Goal: Task Accomplishment & Management: Manage account settings

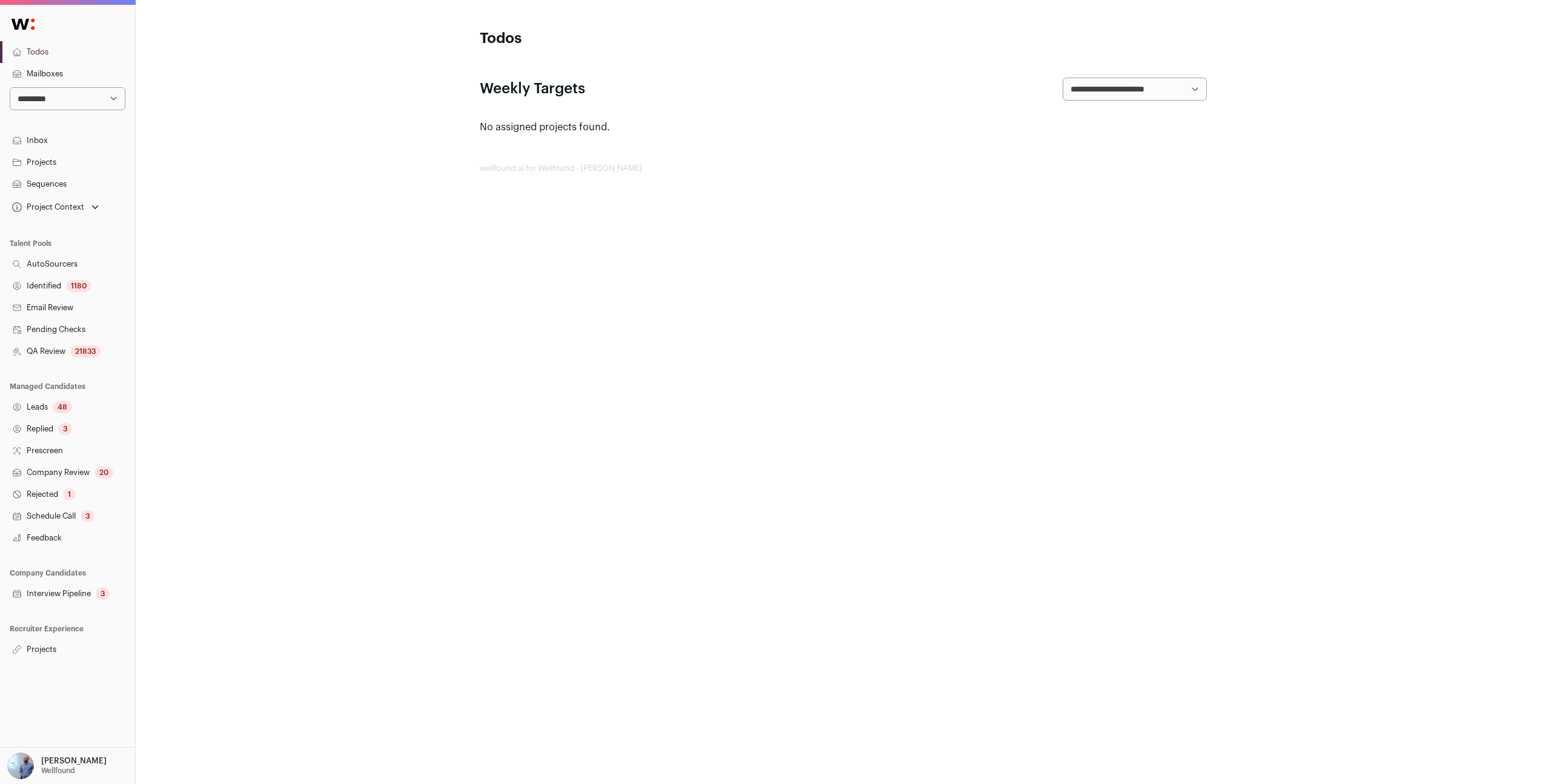
click at [68, 406] on div "48" at bounding box center [62, 407] width 20 height 12
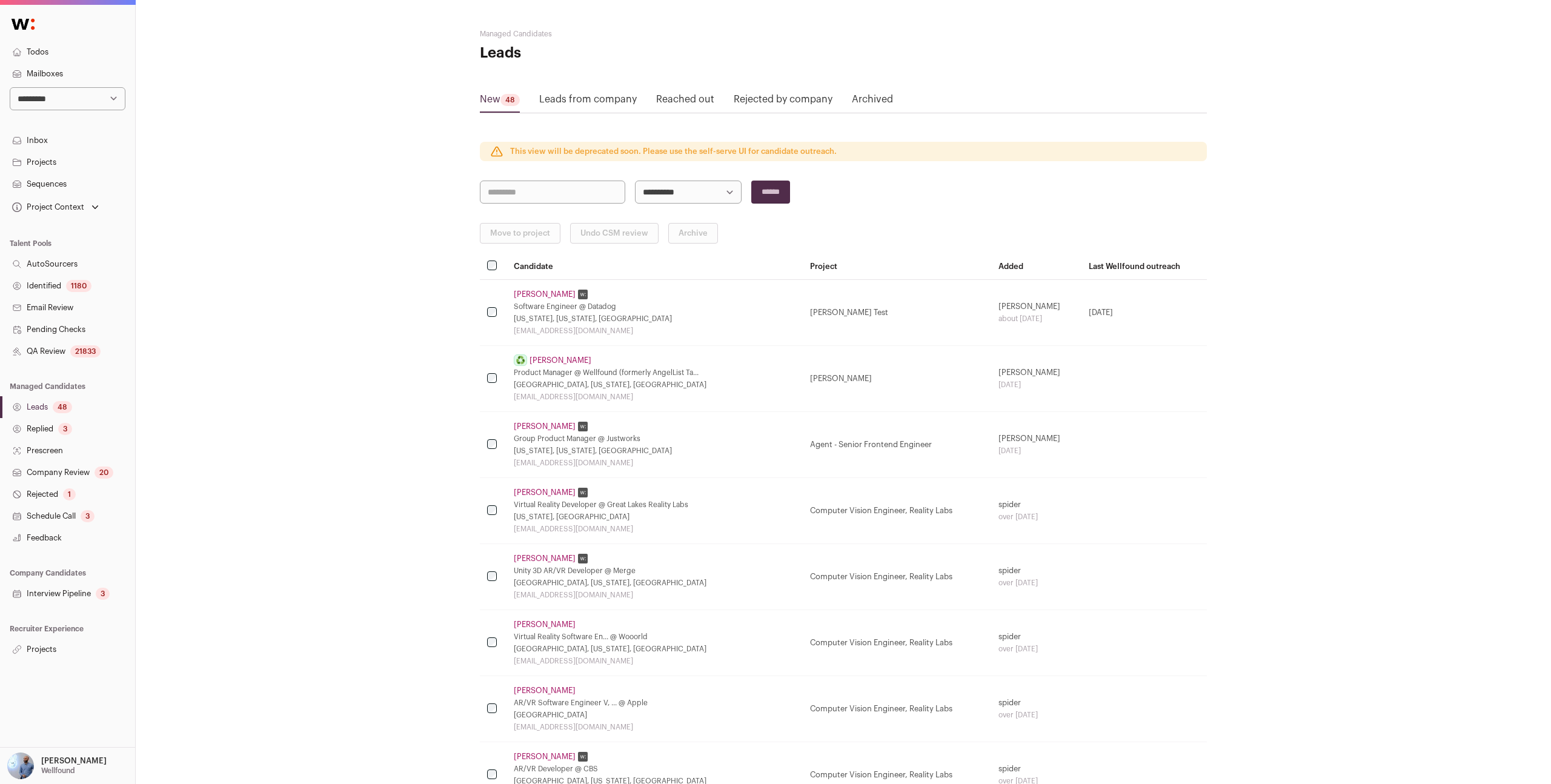
click at [856, 98] on link "Archived" at bounding box center [873, 101] width 41 height 20
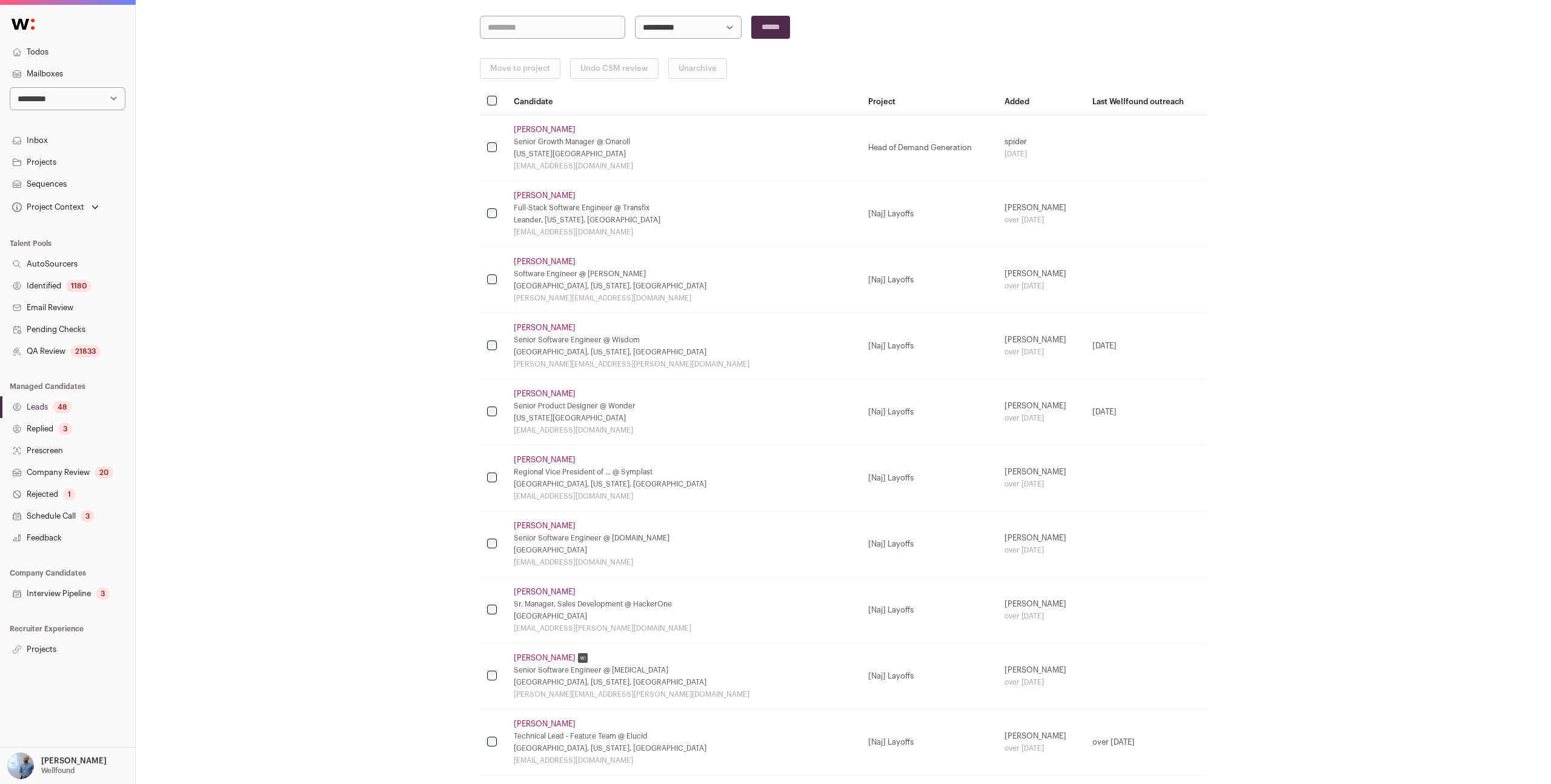
scroll to position [102, 0]
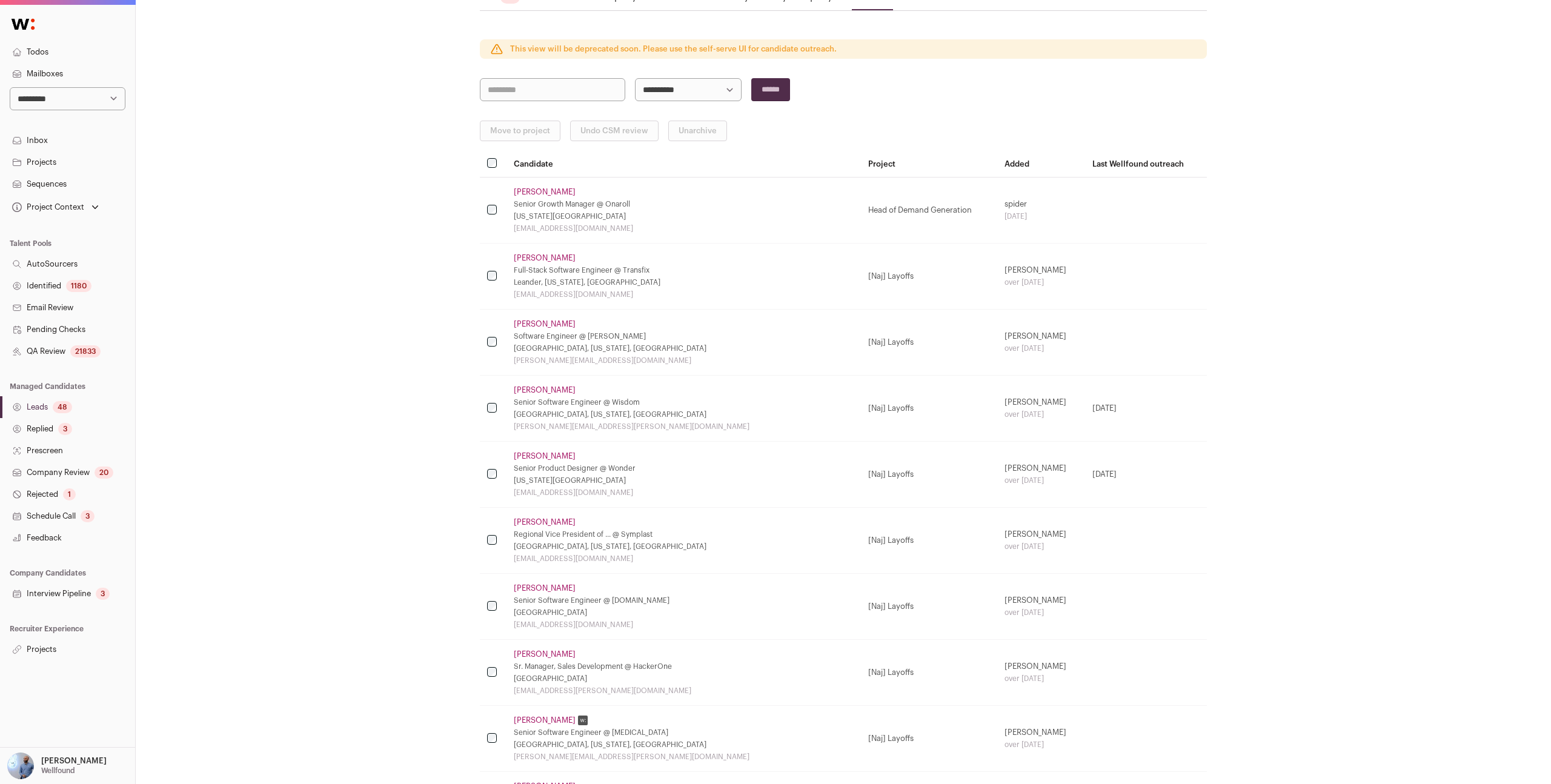
click at [33, 102] on select "**********" at bounding box center [67, 99] width 116 height 23
select select "*****"
click at [9, 87] on select "**********" at bounding box center [67, 99] width 116 height 23
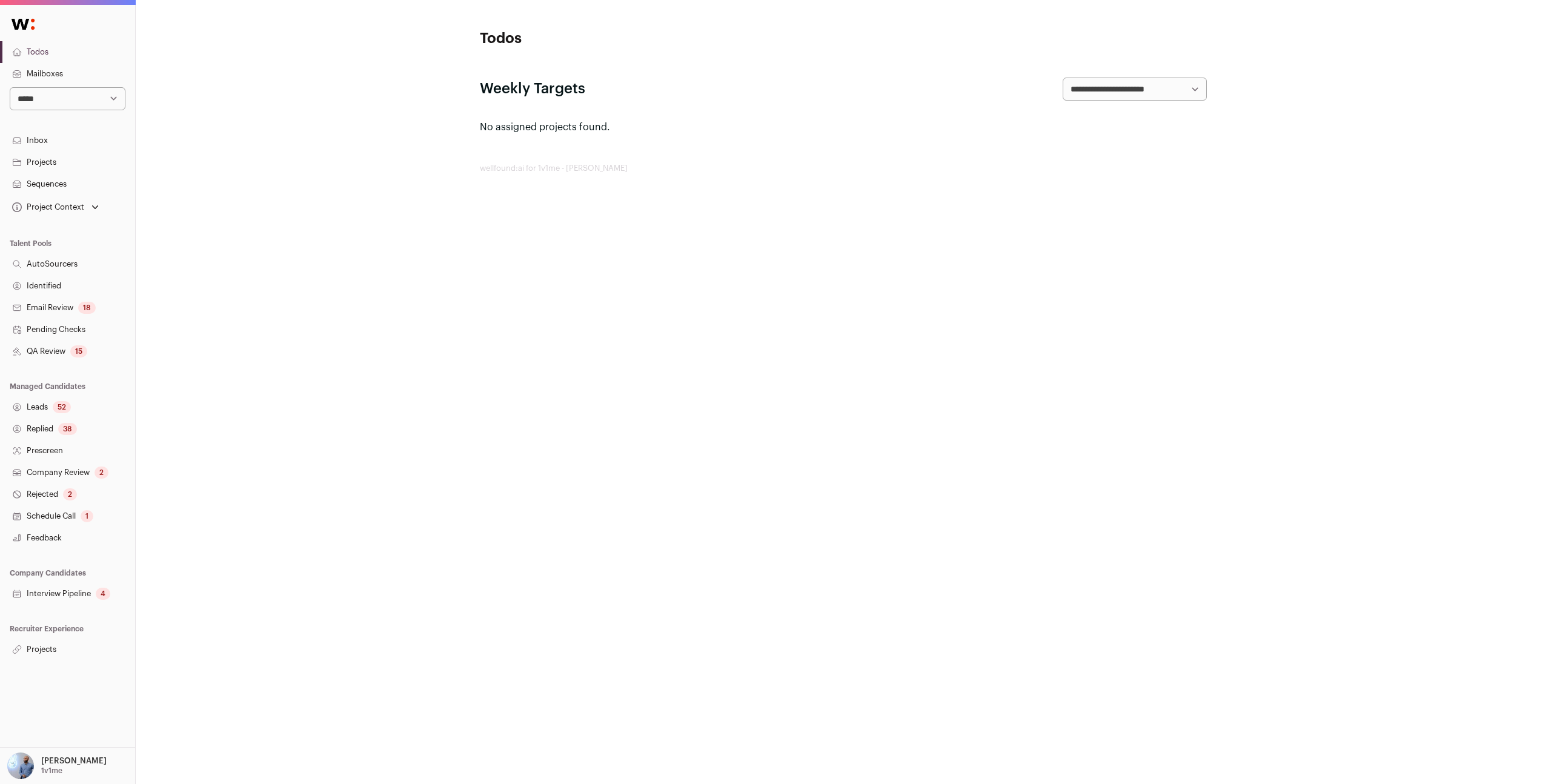
click at [59, 413] on link "Leads 52" at bounding box center [67, 407] width 135 height 22
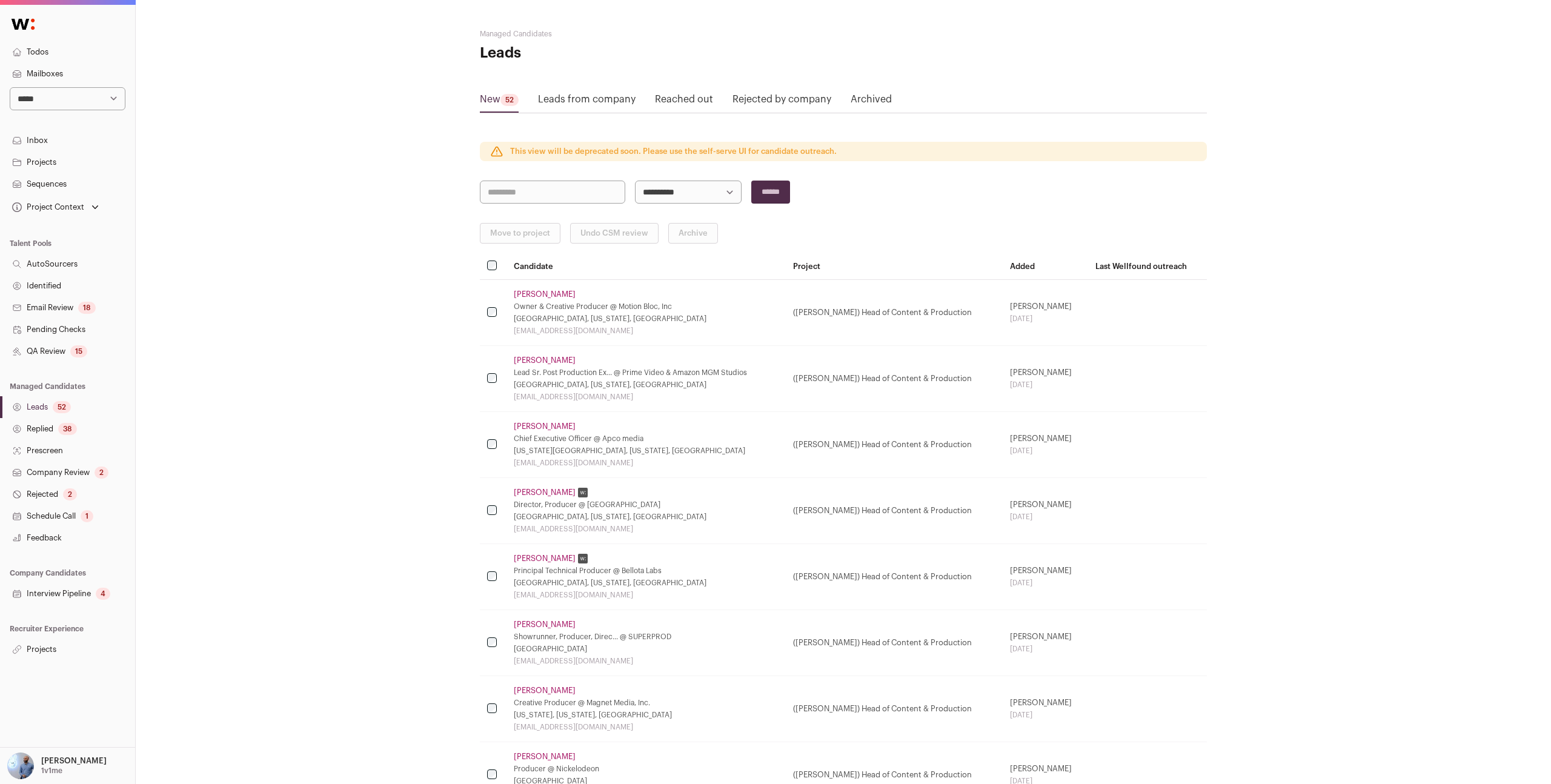
click at [857, 99] on link "Archived" at bounding box center [871, 101] width 41 height 20
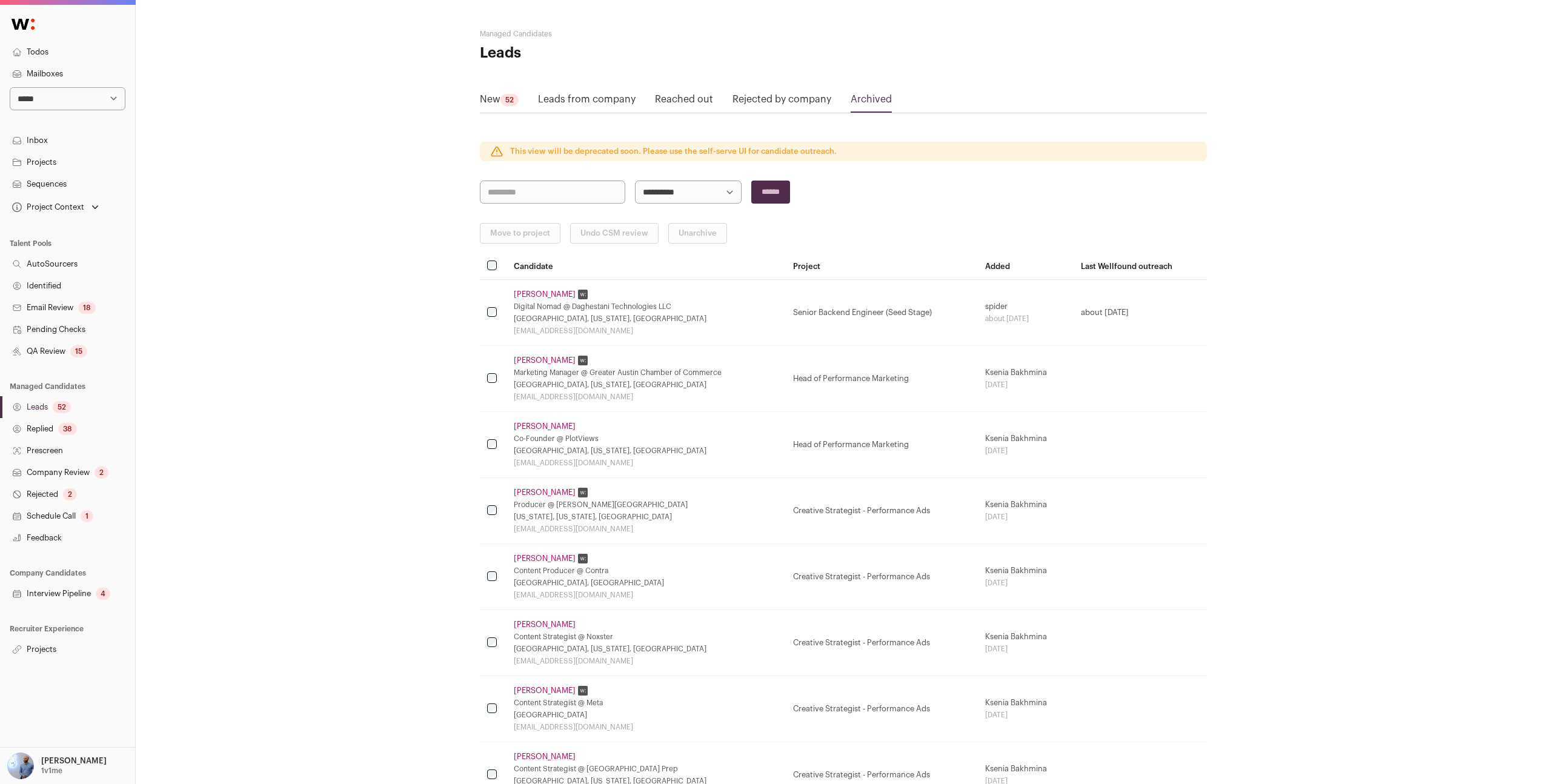
click at [493, 93] on link "New 52" at bounding box center [499, 101] width 39 height 20
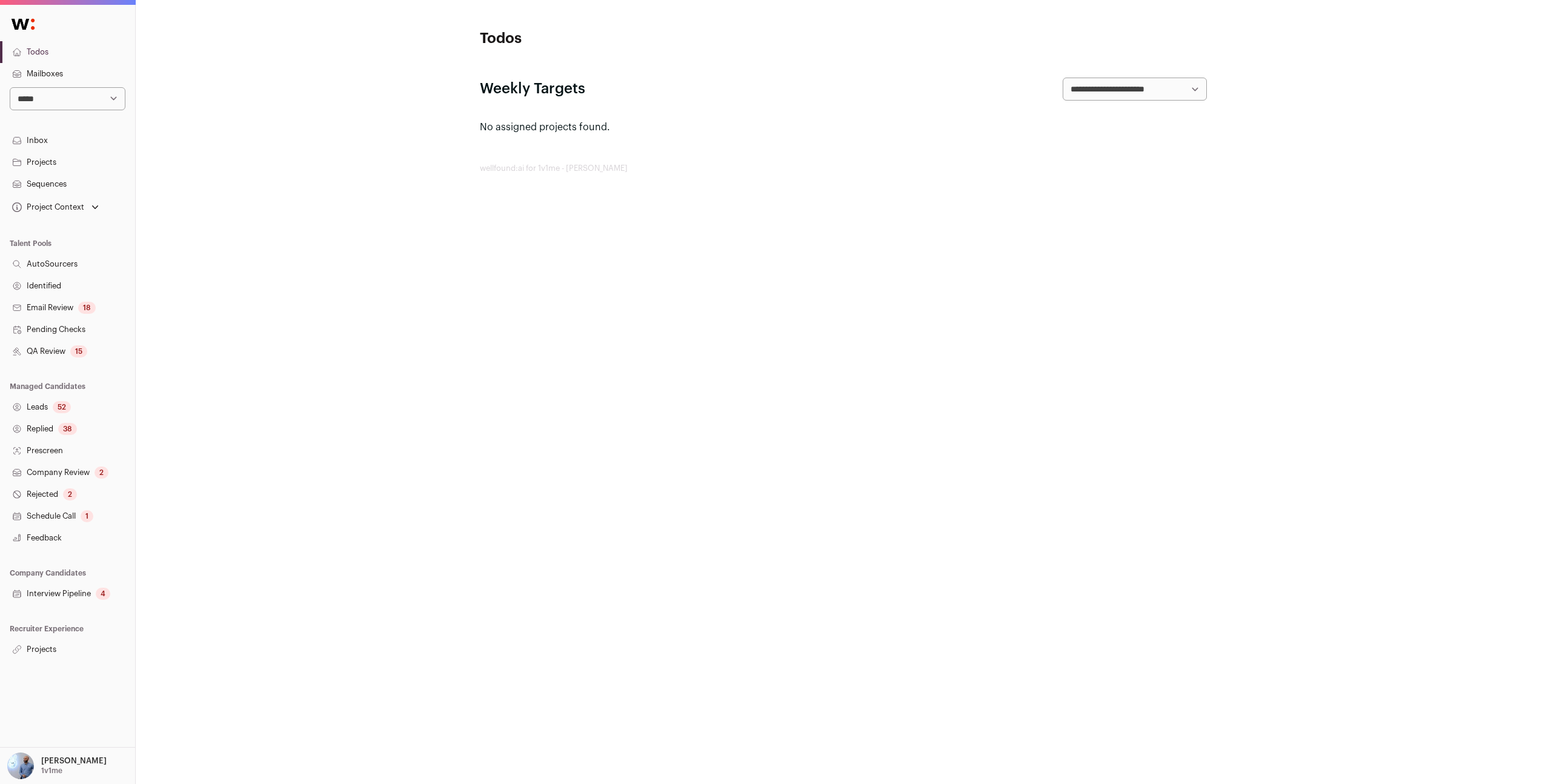
click at [51, 634] on nav "**********" at bounding box center [67, 333] width 135 height 653
click at [51, 649] on link "Projects" at bounding box center [67, 649] width 135 height 22
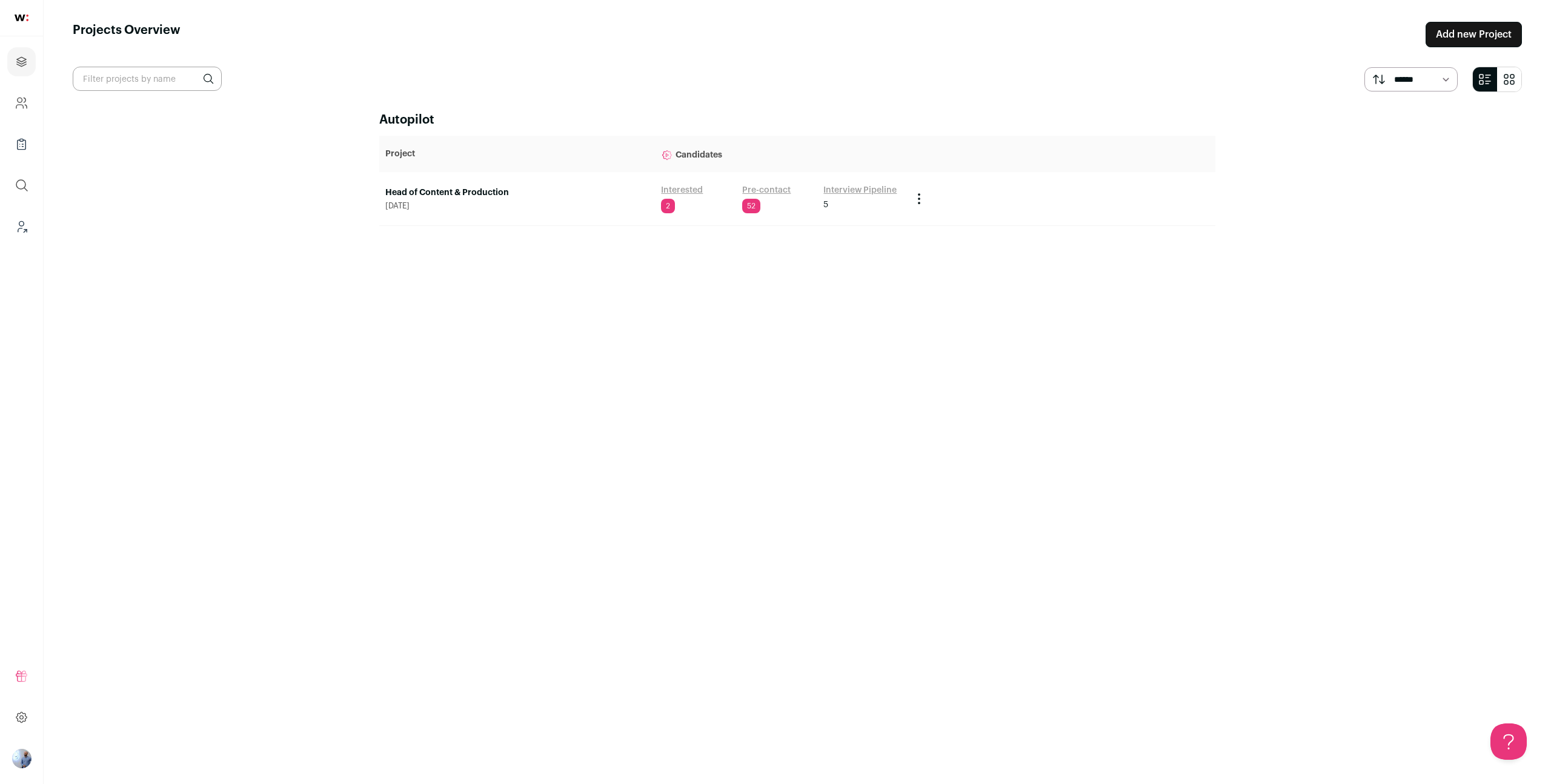
click at [453, 185] on td "Head of Content & Production [DATE]" at bounding box center [517, 199] width 275 height 54
click at [453, 187] on link "Head of Content & Production" at bounding box center [517, 193] width 264 height 12
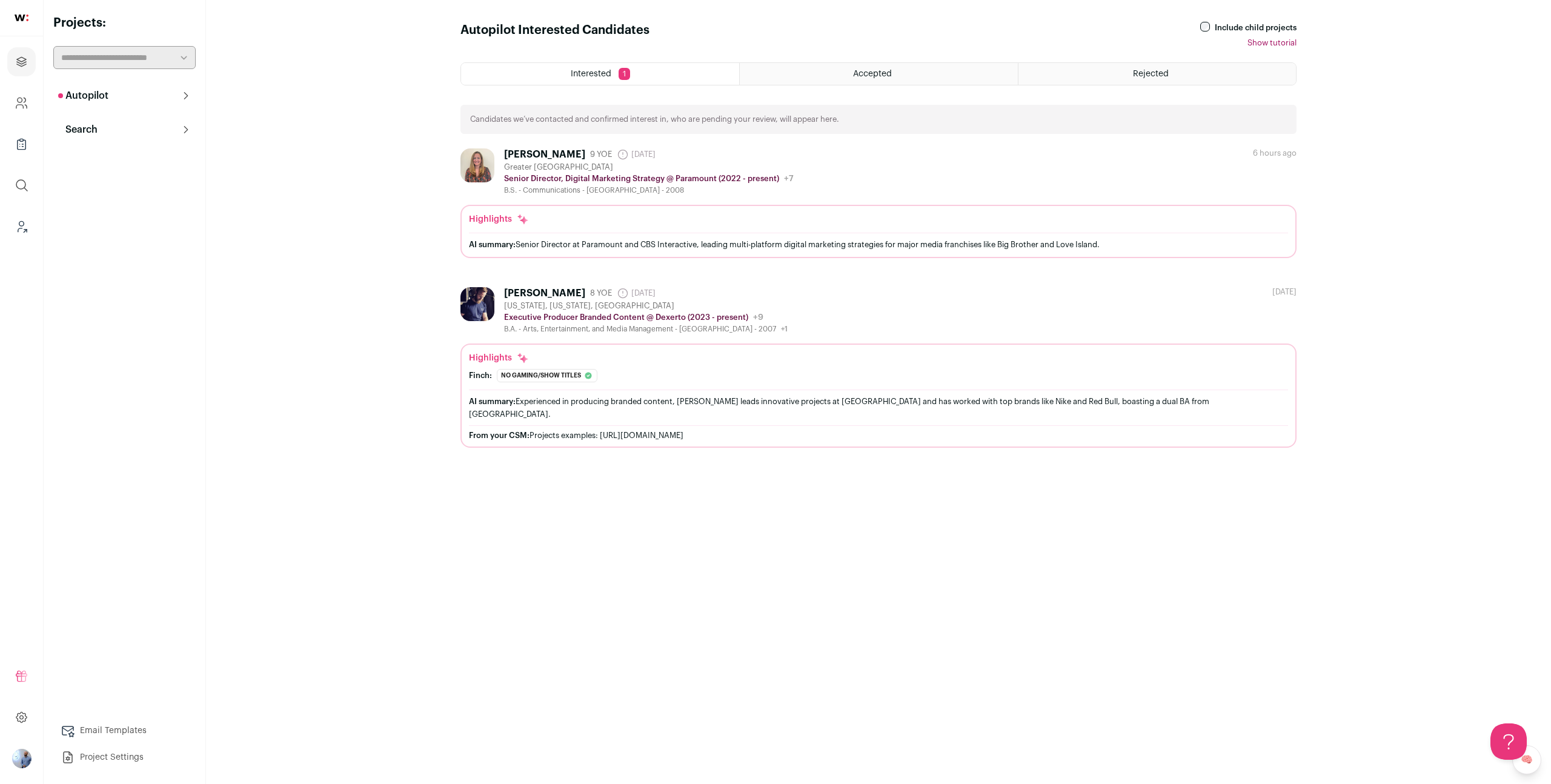
click at [187, 143] on div "Autopilot Autopilot Interested 1 Pre-contact 52 Interview Pipeline 5 Analytics …" at bounding box center [125, 426] width 142 height 685
click at [165, 131] on button "Search" at bounding box center [125, 129] width 142 height 24
click at [132, 218] on link "Prospects 52" at bounding box center [125, 212] width 142 height 24
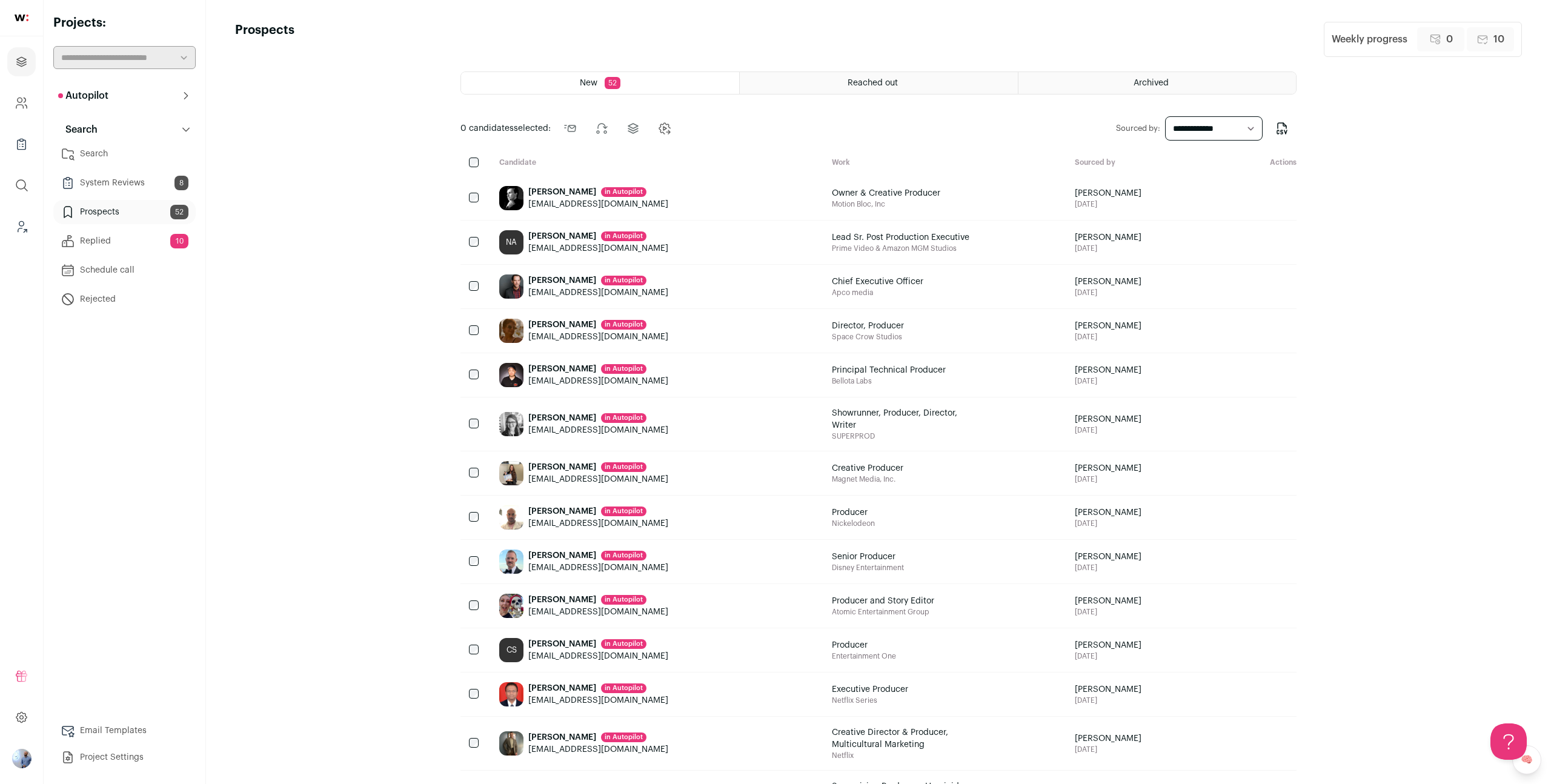
click at [1168, 80] on span "Archived" at bounding box center [1151, 83] width 35 height 9
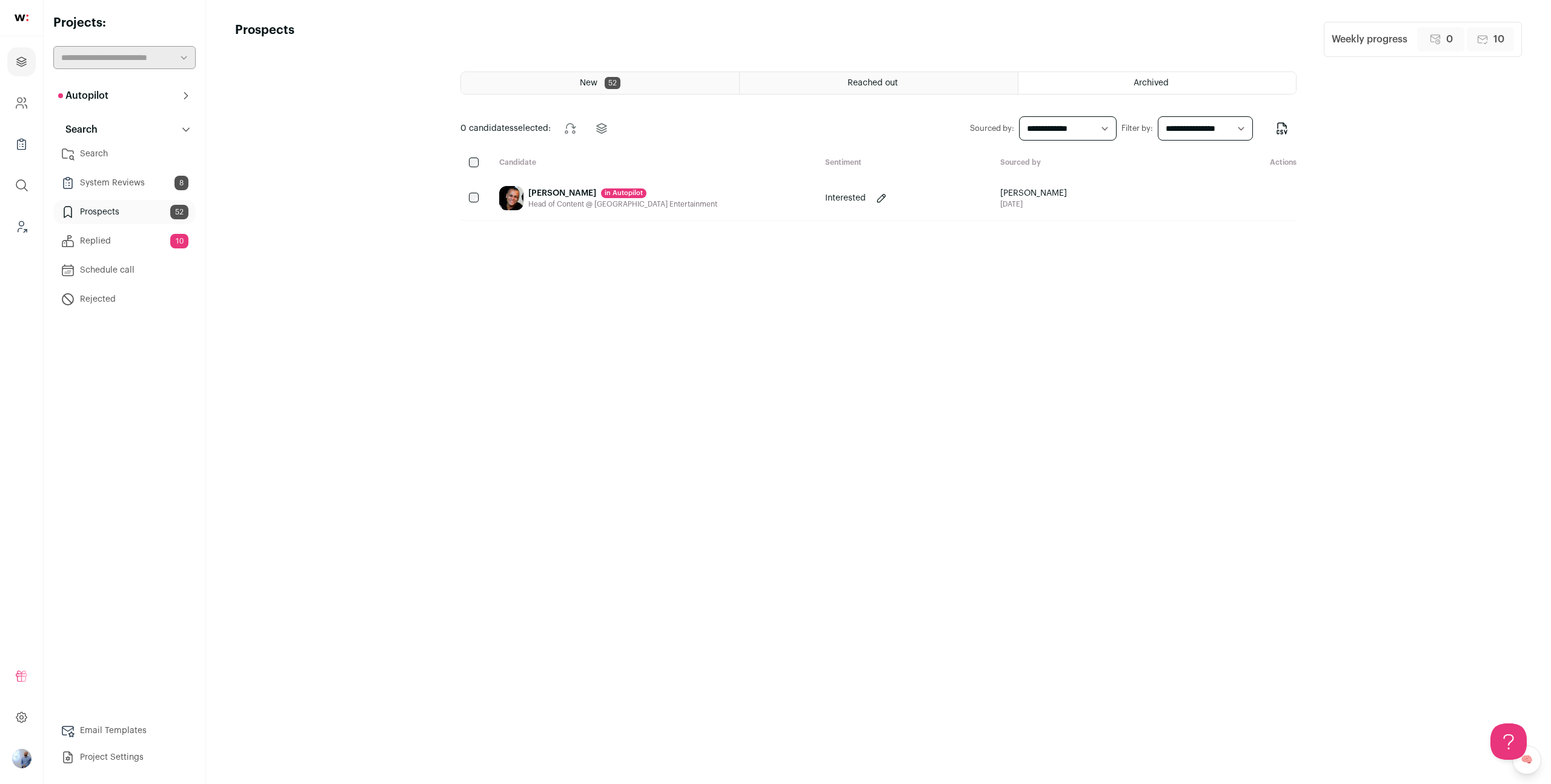
click at [1200, 113] on div "New 52 Reached out Archived 0 candidates selected: Change stage Change project …" at bounding box center [878, 417] width 836 height 691
click at [1197, 117] on select "**********" at bounding box center [1205, 128] width 95 height 24
click at [686, 75] on div "New 52" at bounding box center [600, 83] width 278 height 22
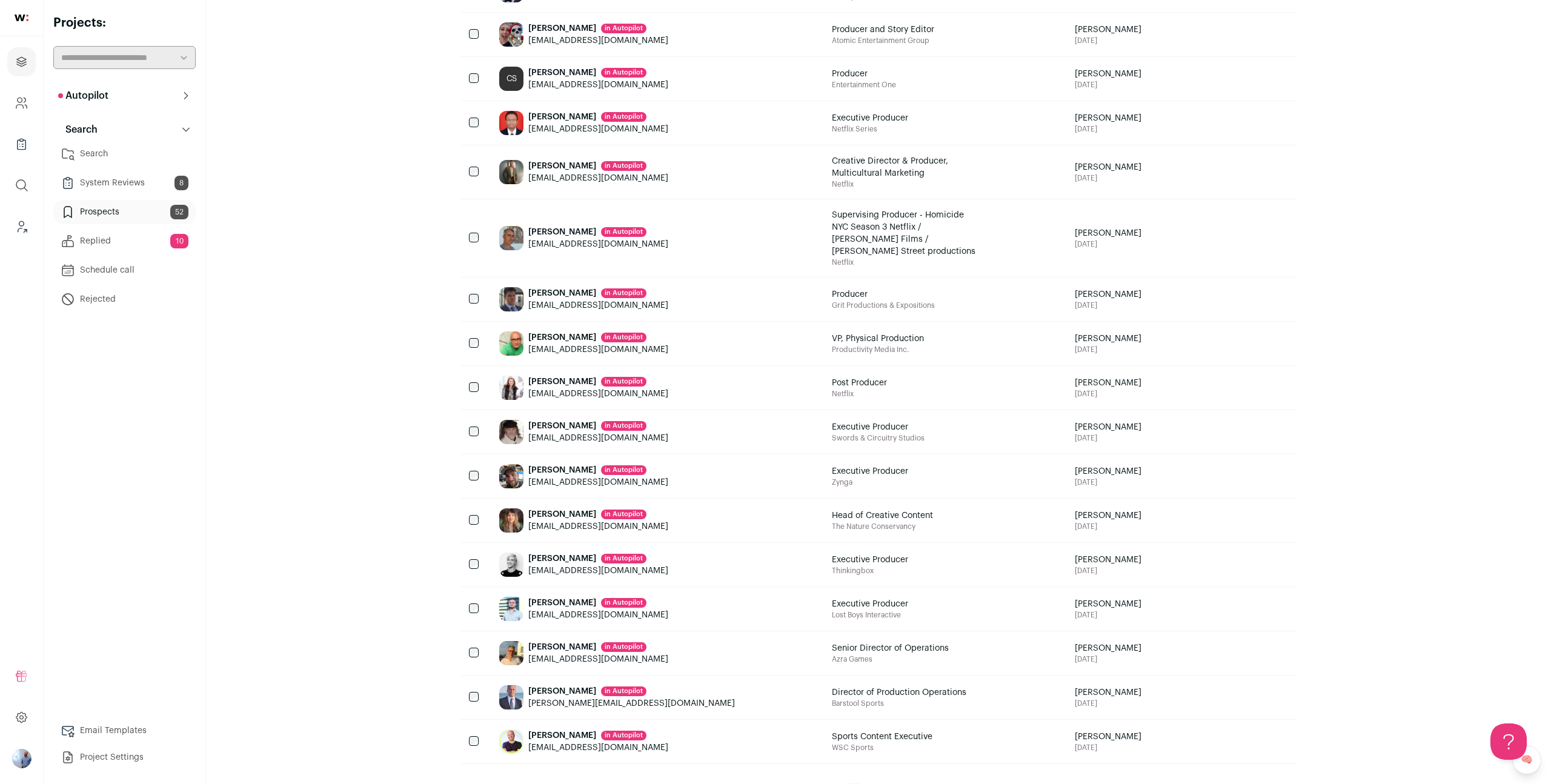
scroll to position [600, 0]
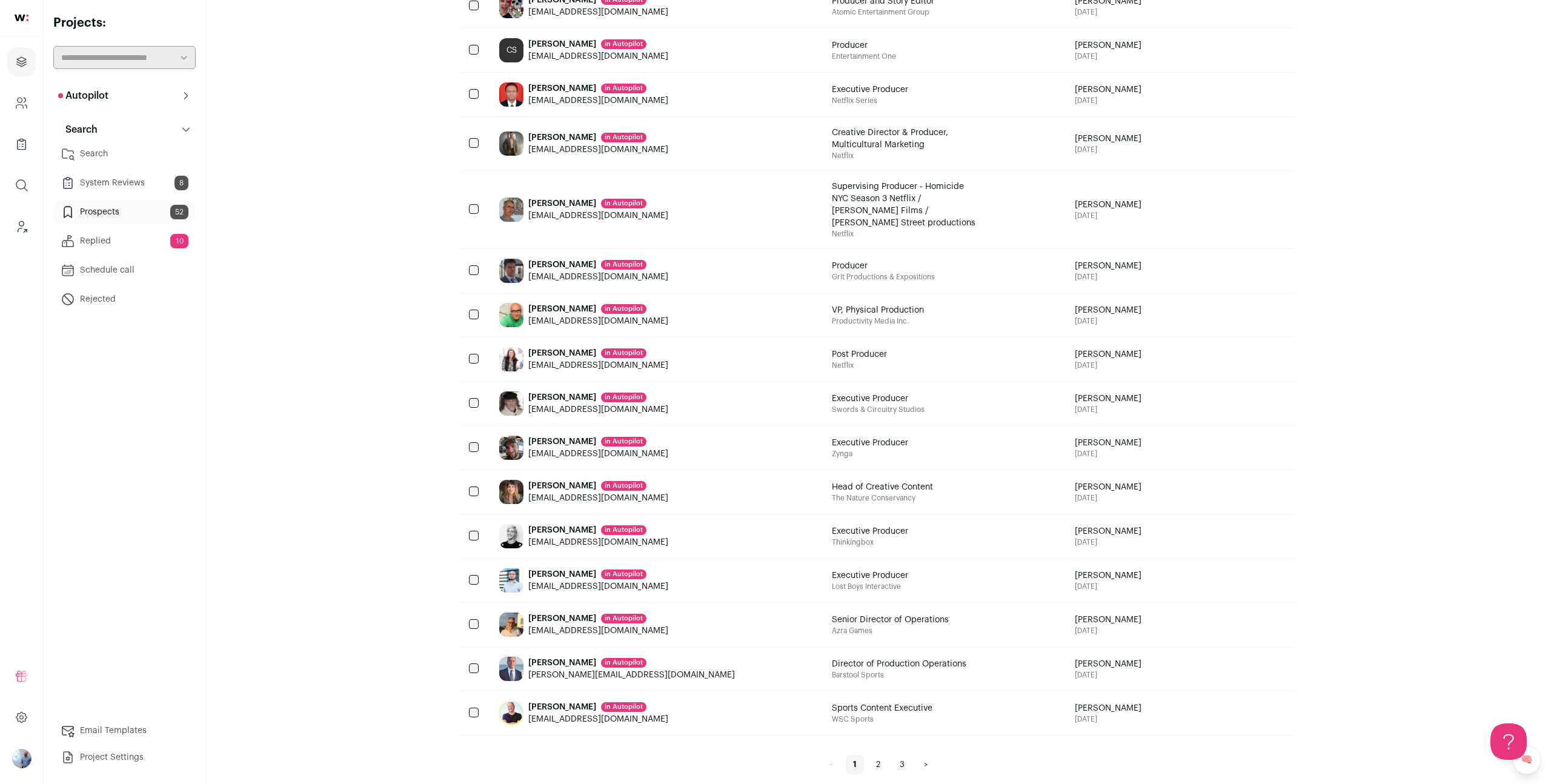
click at [906, 755] on link "3" at bounding box center [902, 764] width 20 height 20
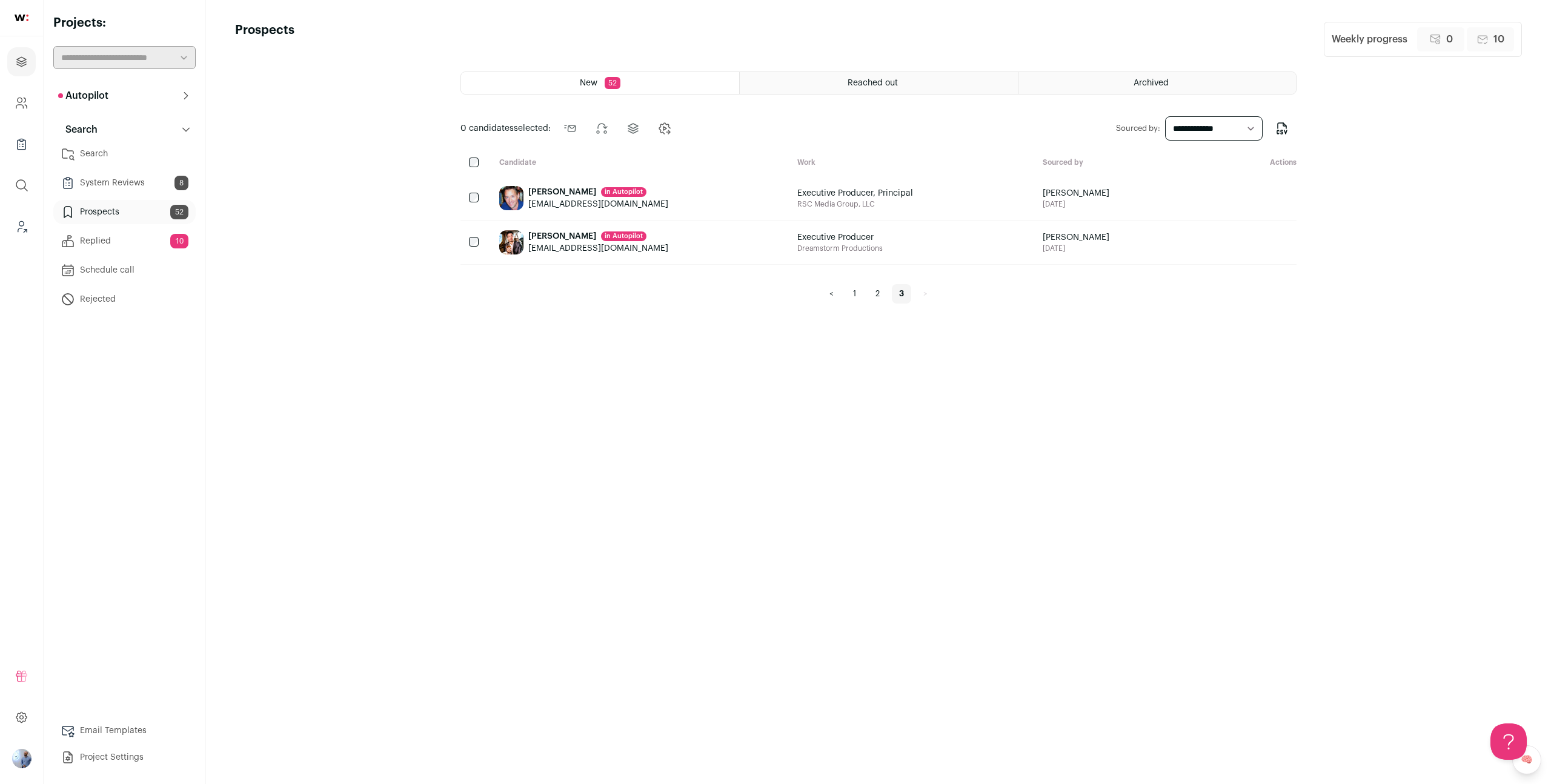
click at [875, 293] on link "2" at bounding box center [878, 293] width 19 height 20
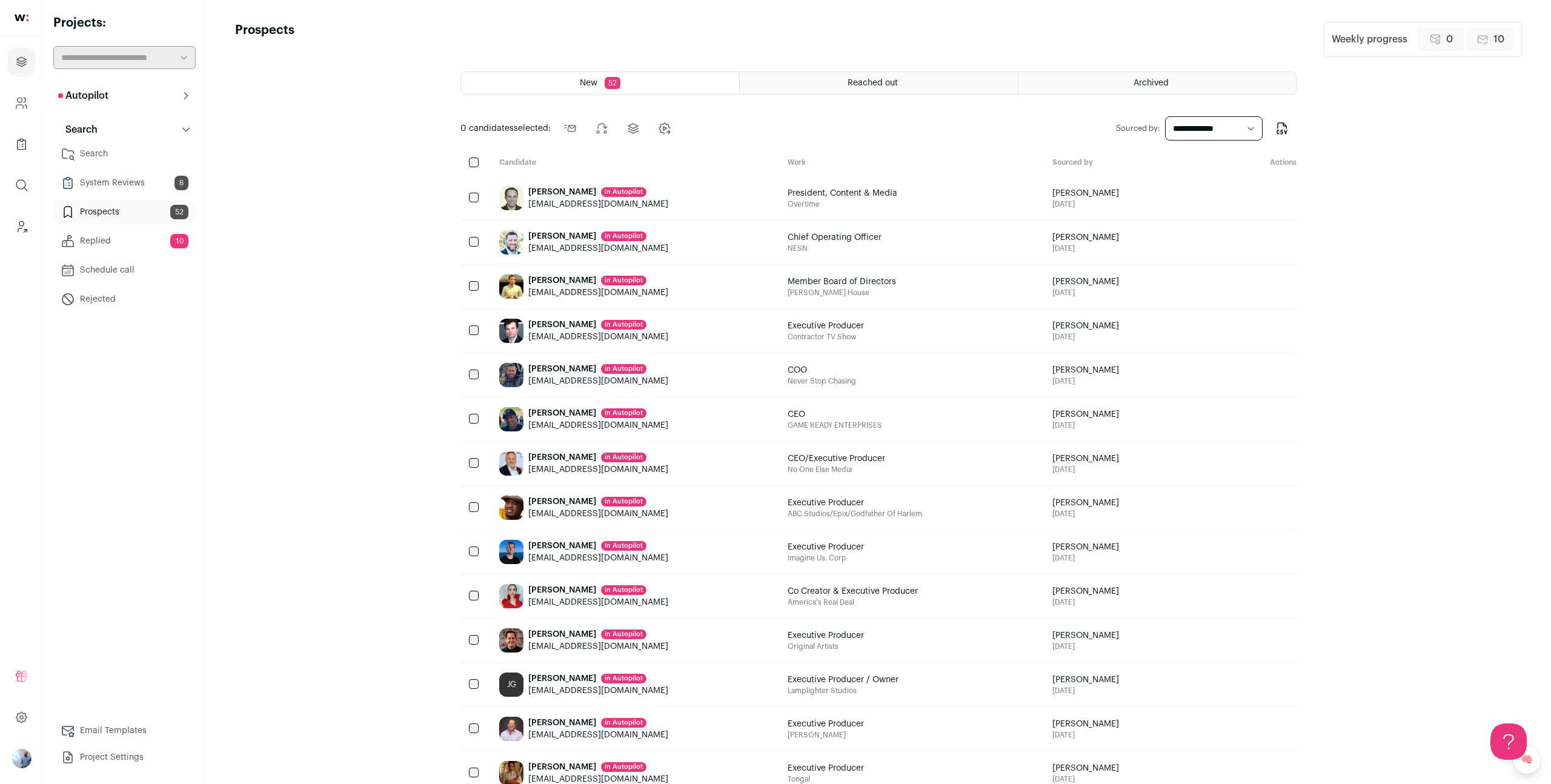
scroll to position [588, 0]
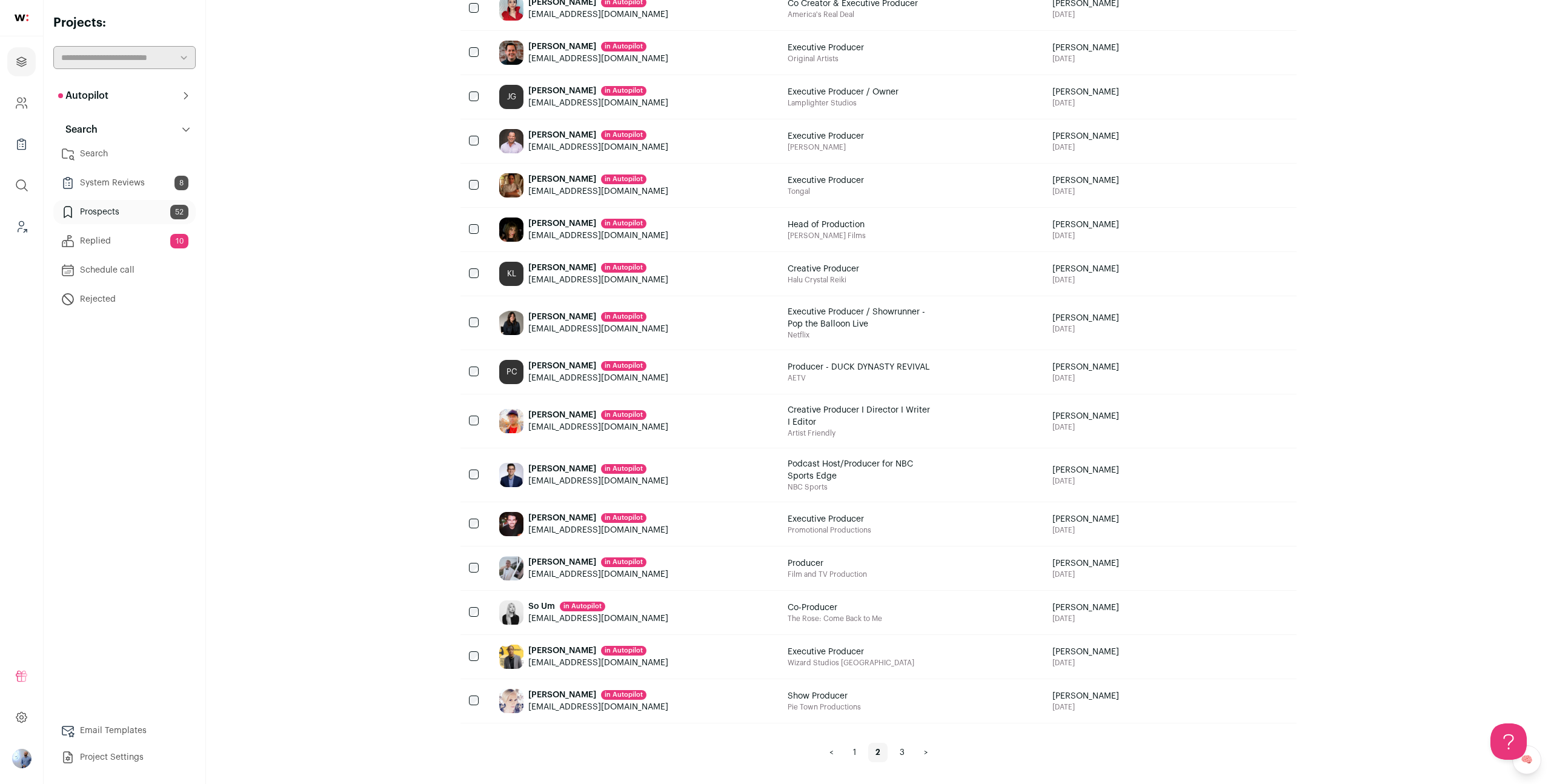
click at [857, 745] on link "1" at bounding box center [854, 752] width 17 height 20
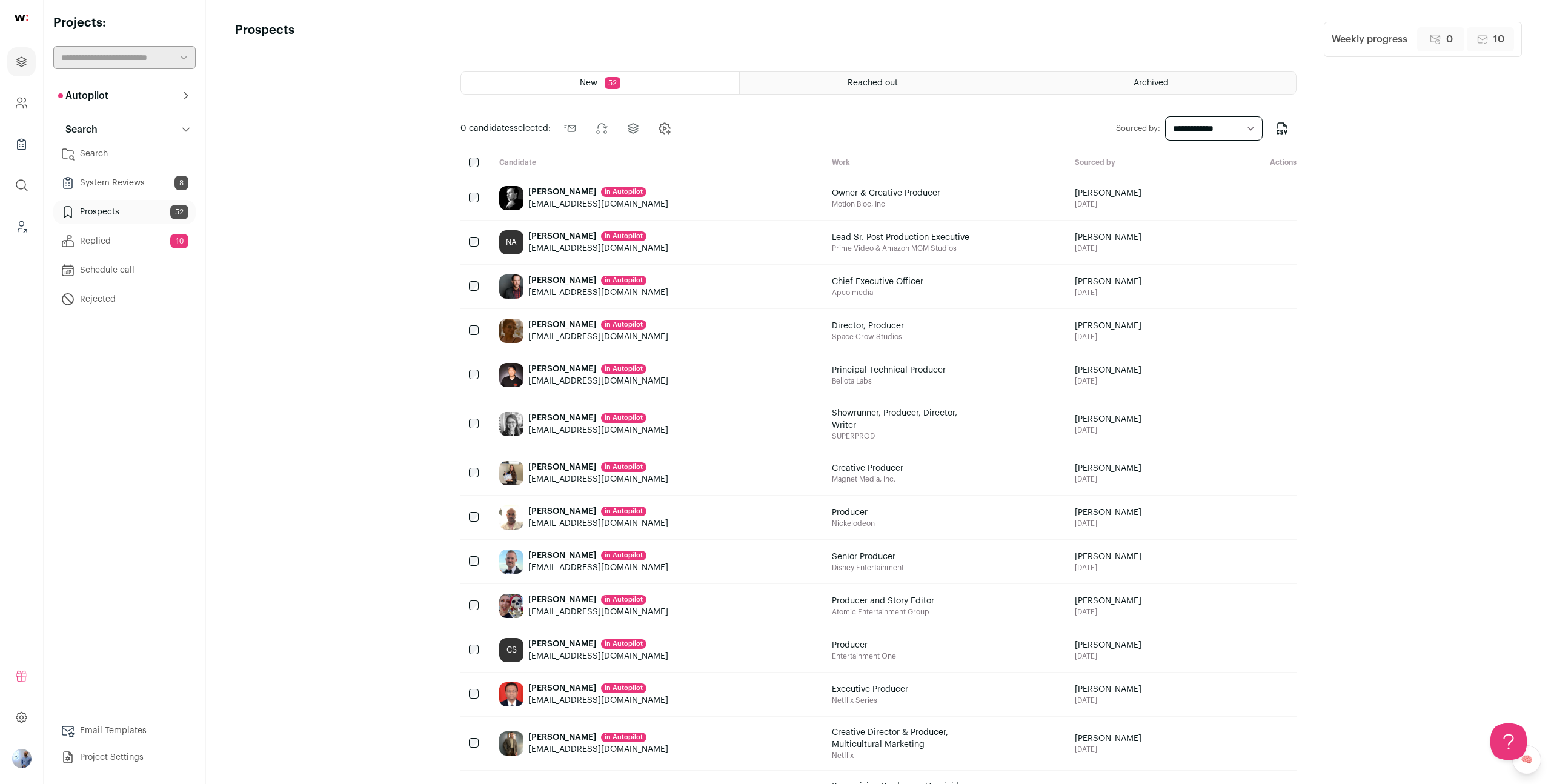
click at [712, 333] on div "Kat Roman in Autopilot kbroman91@gmail.com" at bounding box center [656, 330] width 333 height 43
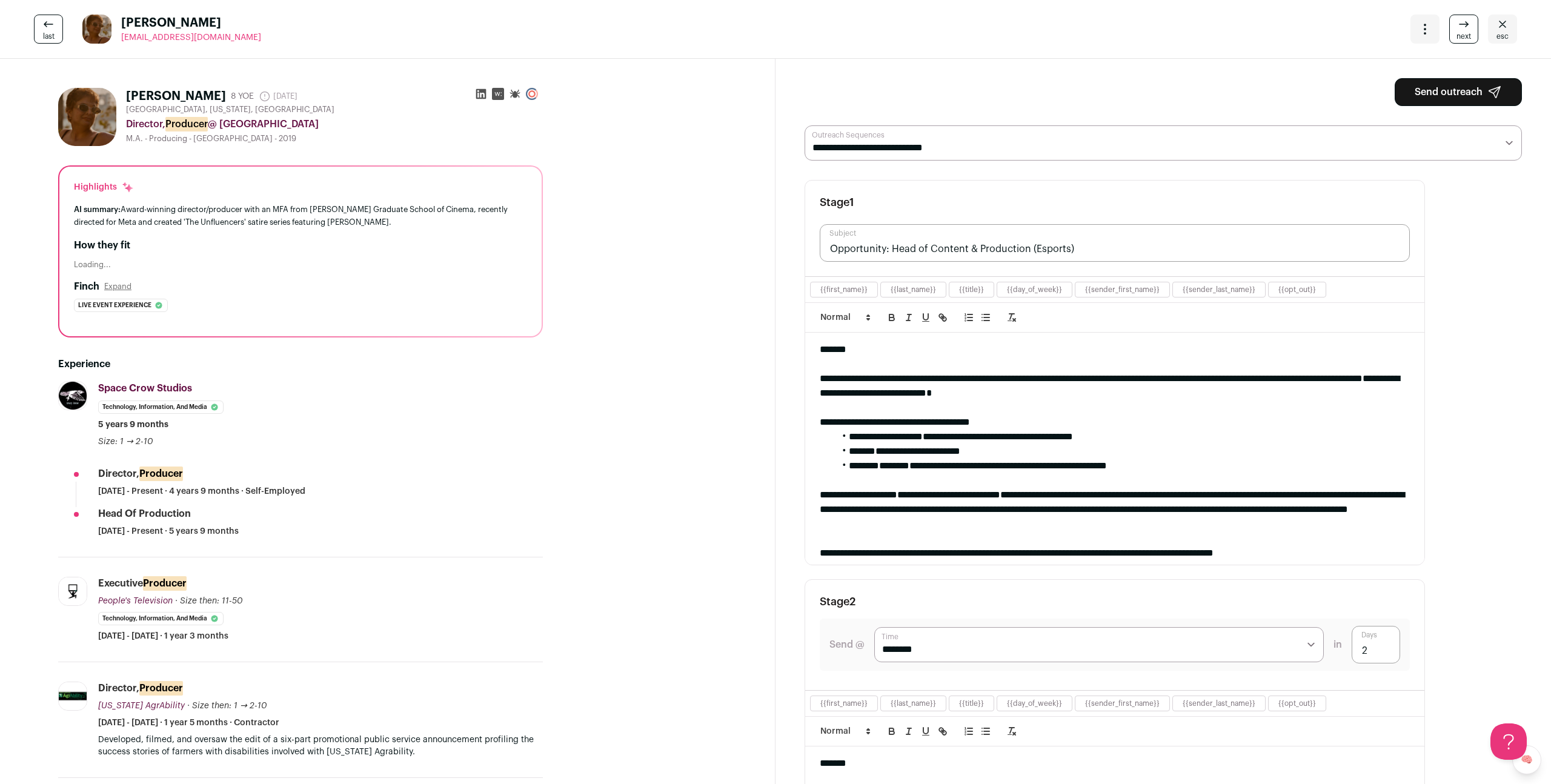
click at [1508, 31] on span "esc" at bounding box center [1502, 36] width 12 height 9
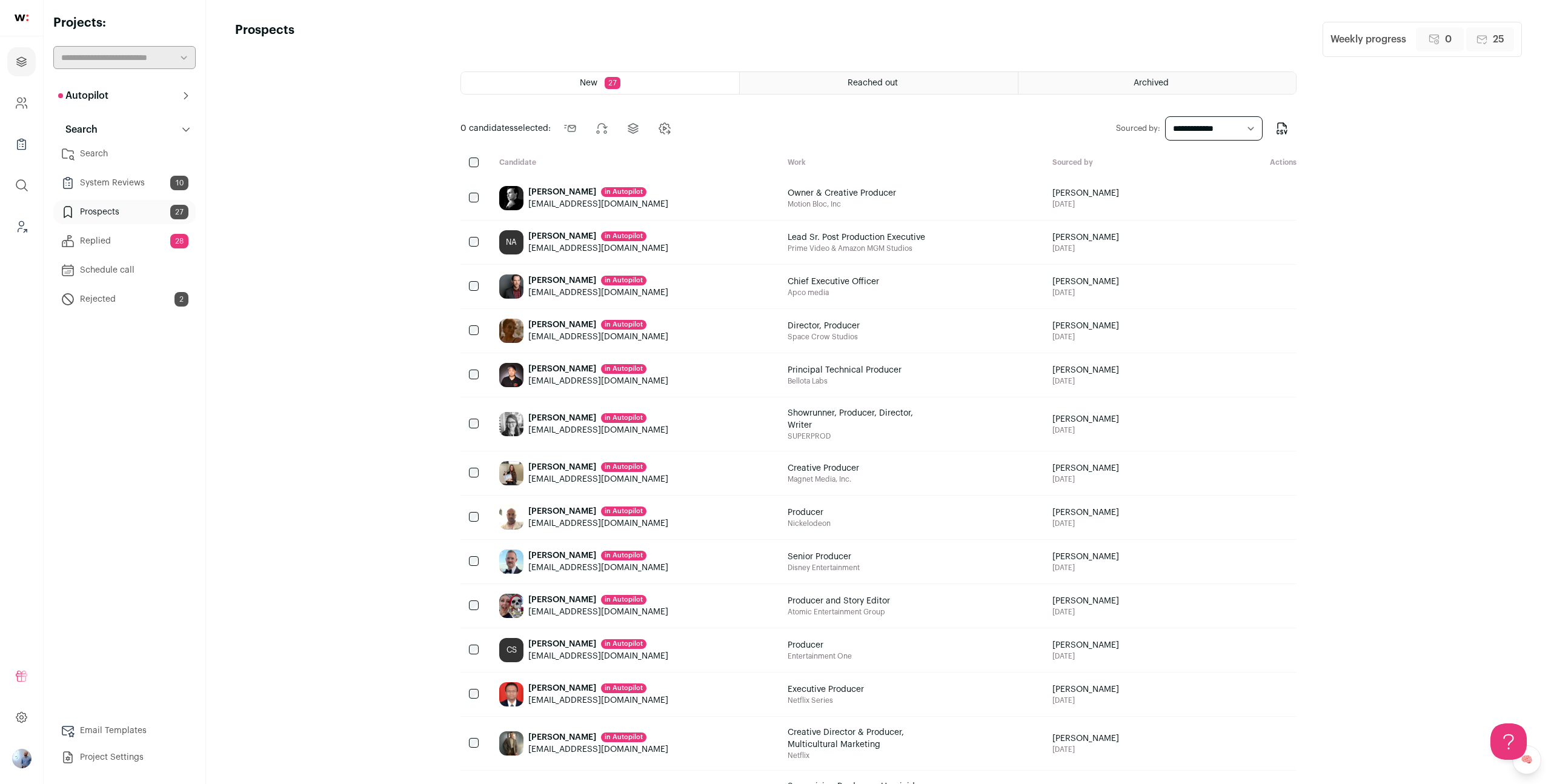
click at [141, 243] on link "Replied 28" at bounding box center [125, 241] width 142 height 24
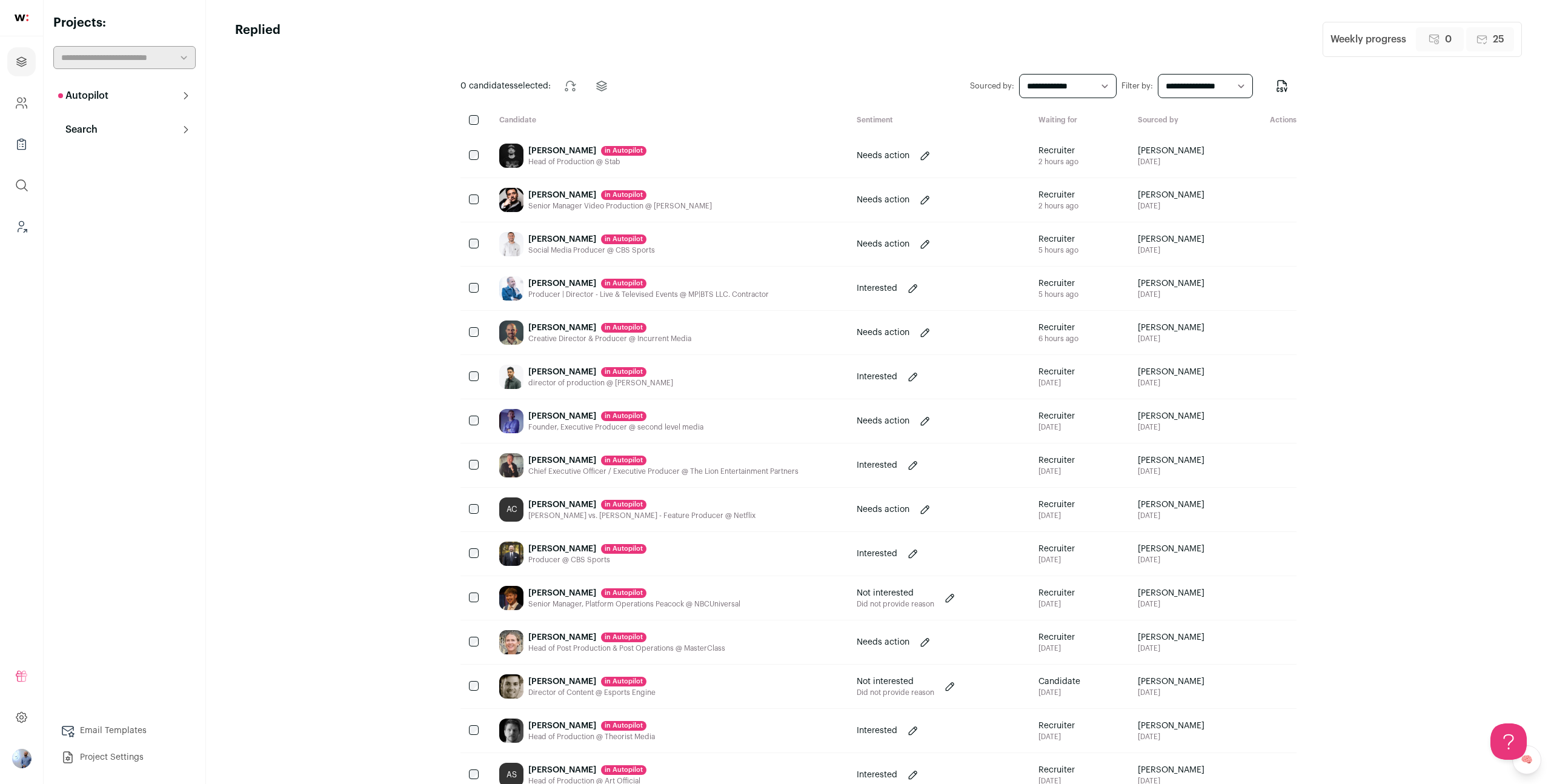
click at [138, 102] on button "Autopilot" at bounding box center [125, 95] width 142 height 24
click at [136, 257] on button "Search" at bounding box center [125, 260] width 142 height 24
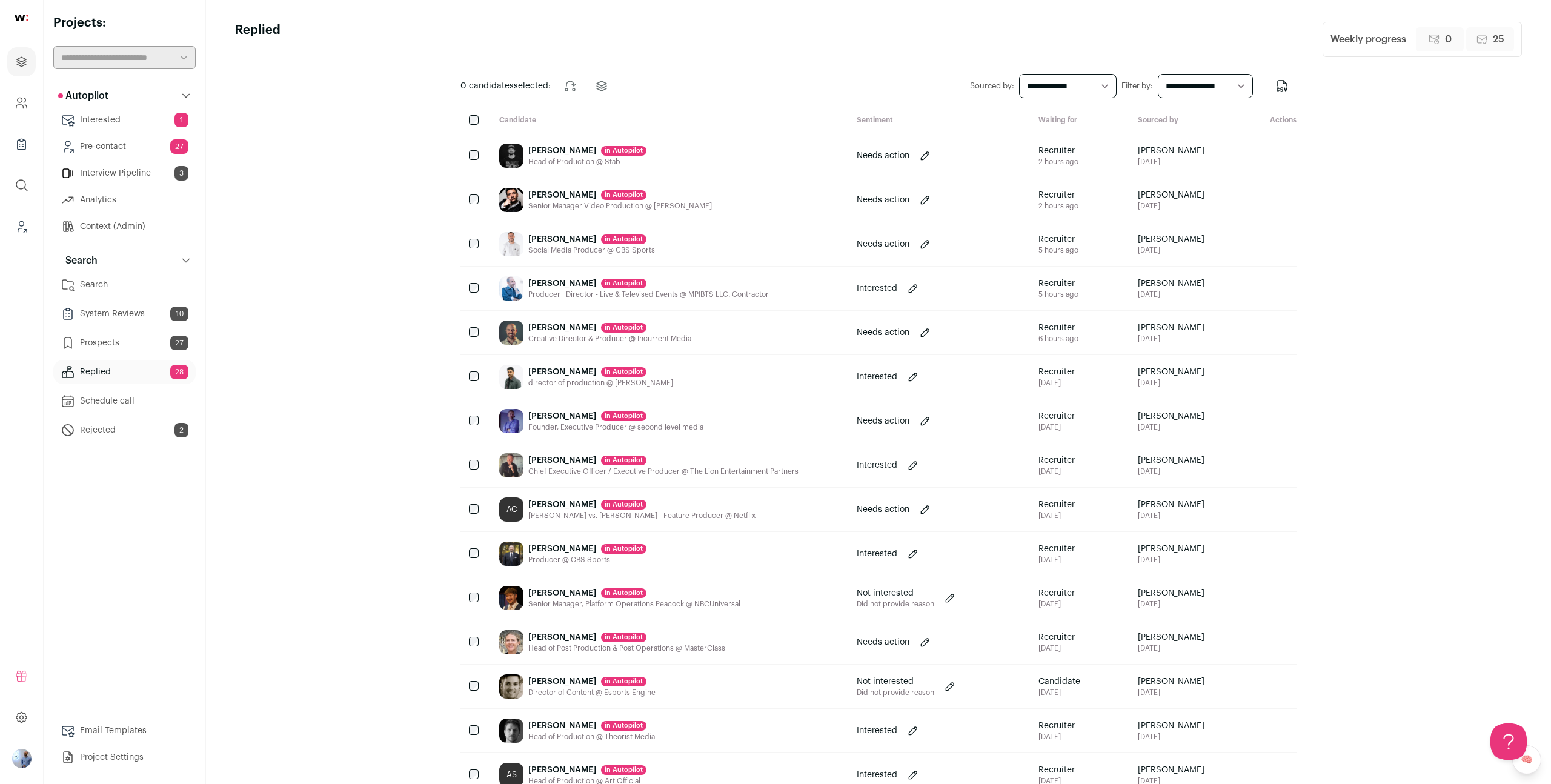
click at [135, 338] on link "Prospects 27" at bounding box center [125, 343] width 142 height 24
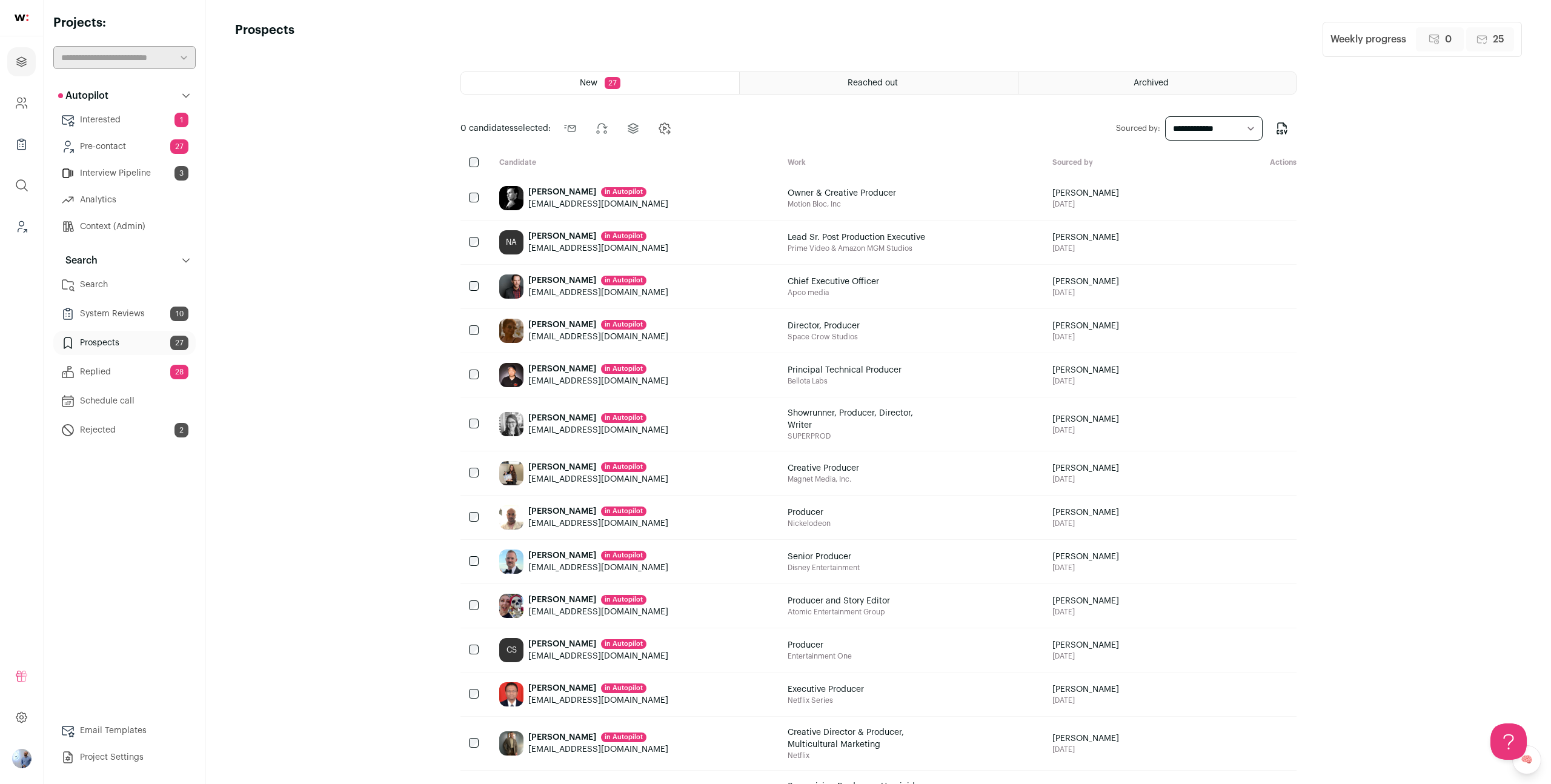
click at [148, 370] on link "Replied 28" at bounding box center [125, 372] width 142 height 24
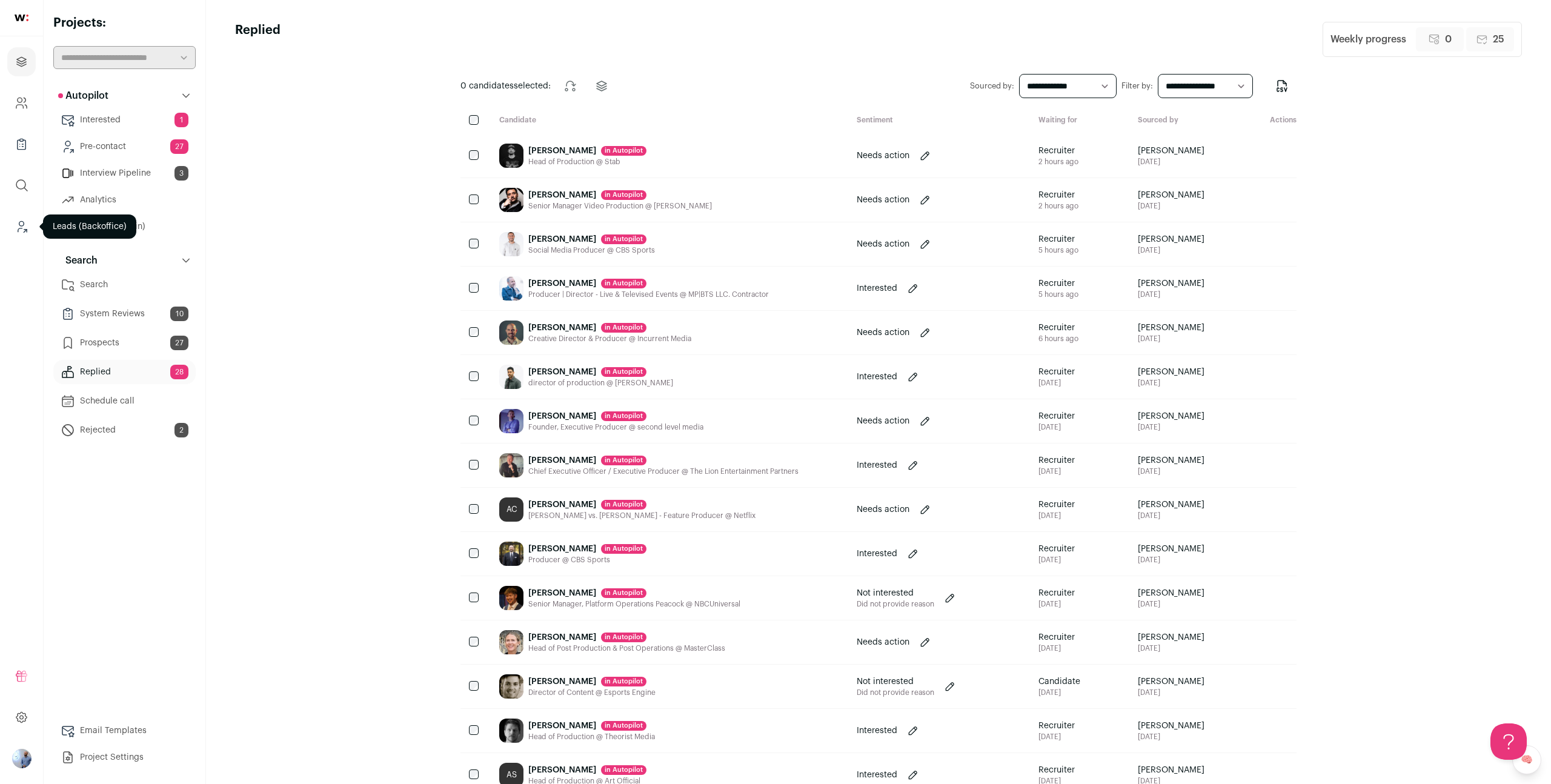
click at [13, 230] on link "Leads (Backoffice)" at bounding box center [21, 227] width 28 height 29
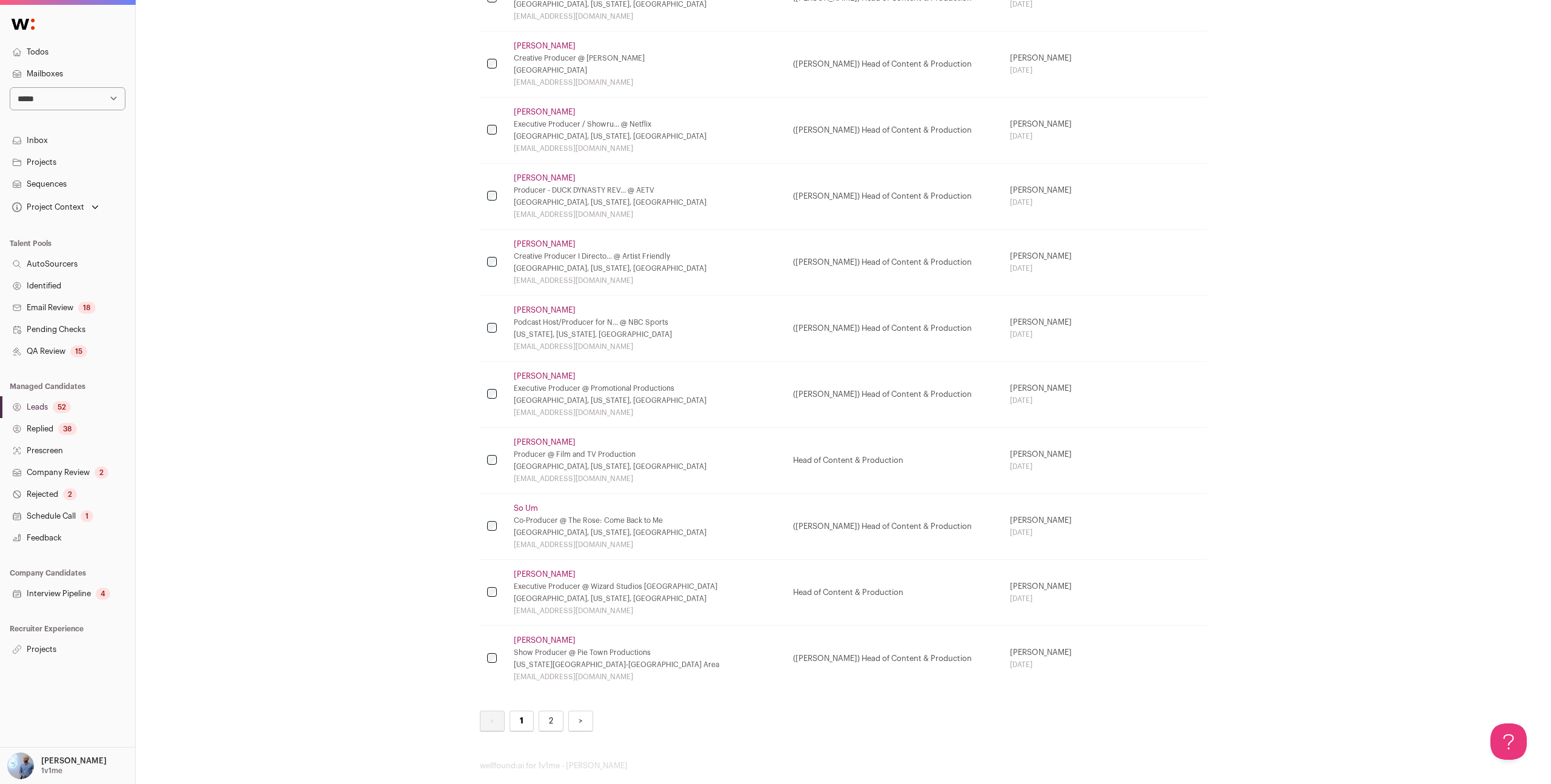
scroll to position [2906, 0]
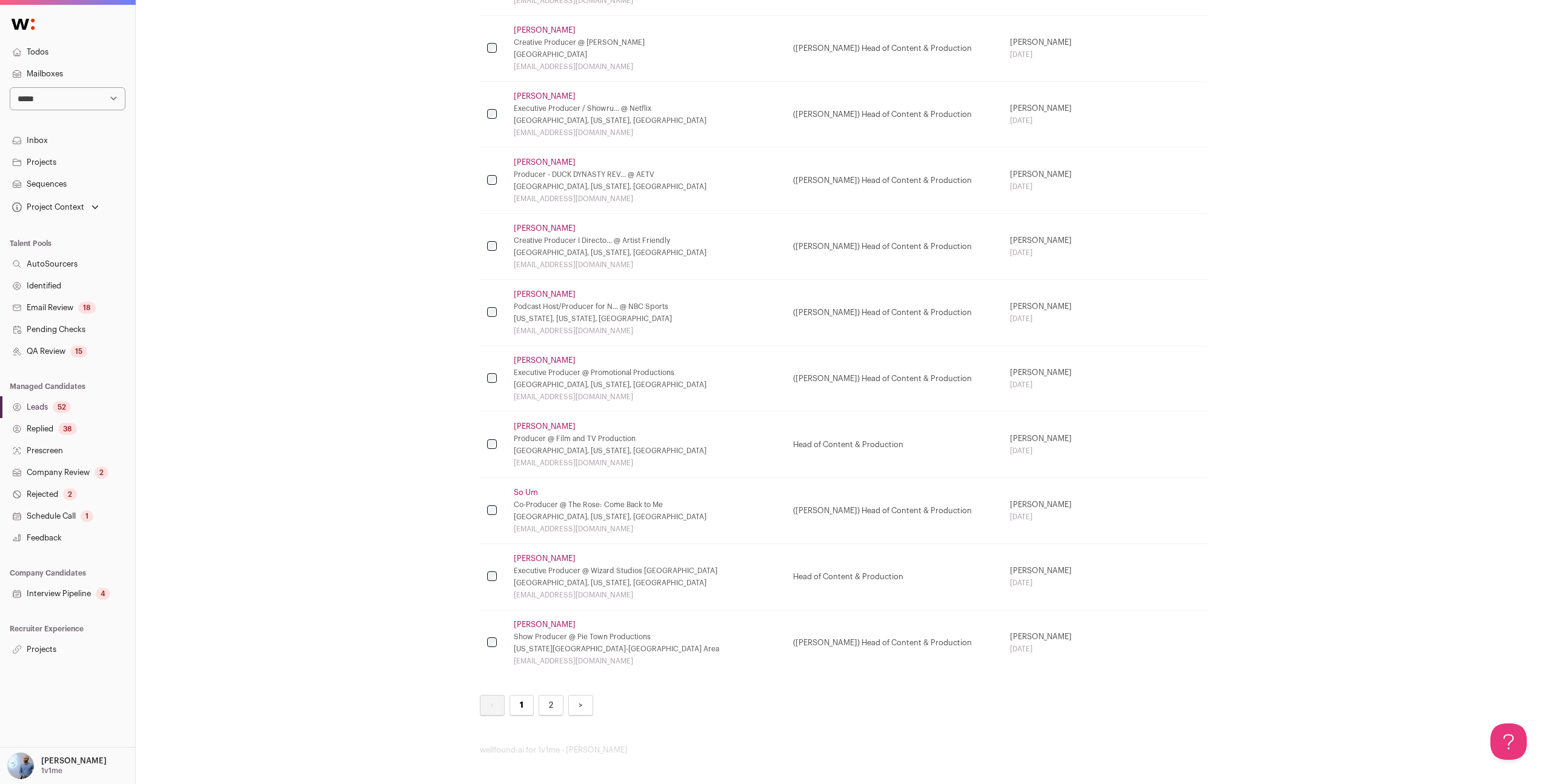
click at [544, 701] on link "2" at bounding box center [551, 705] width 25 height 21
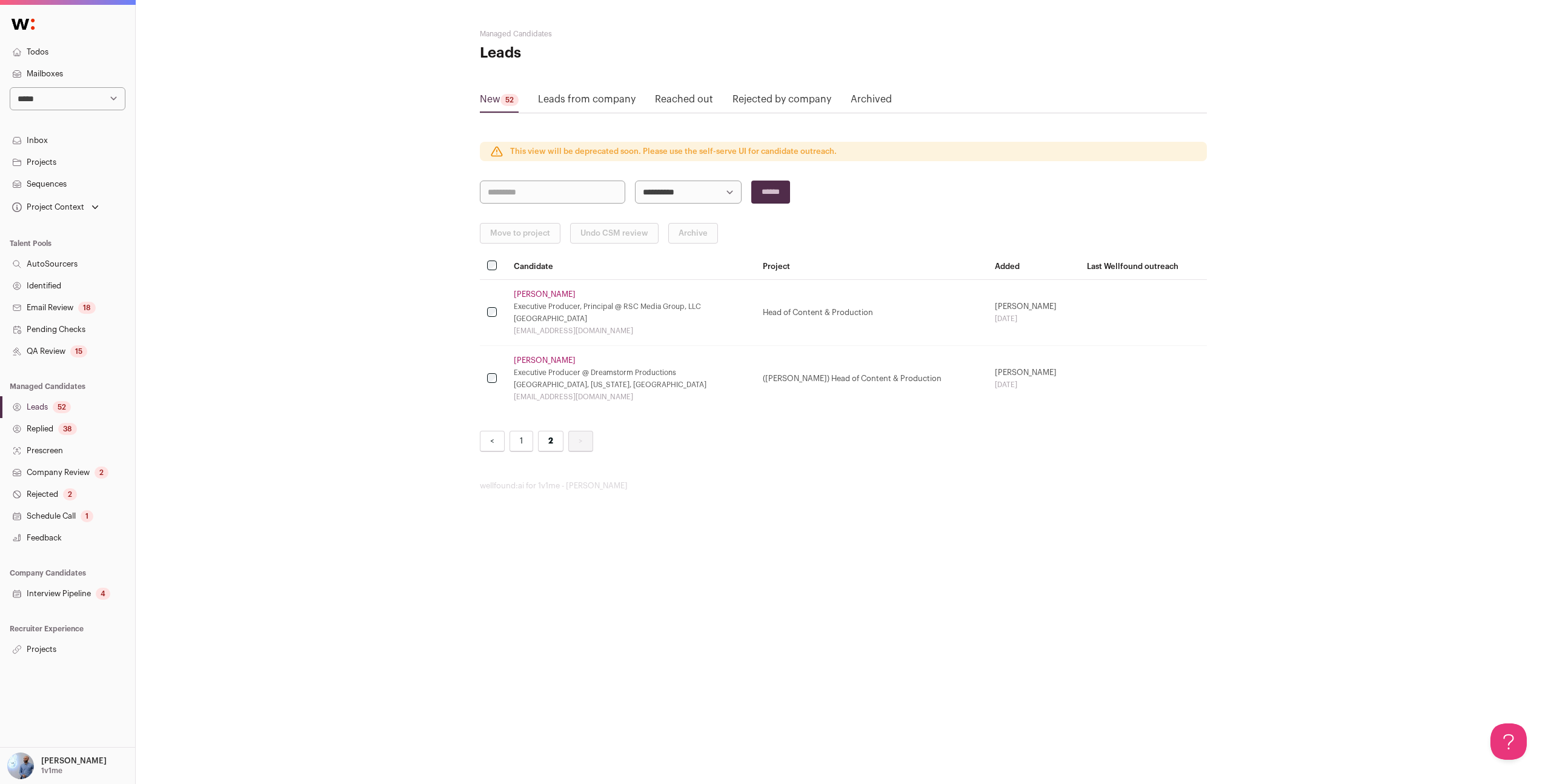
click at [520, 444] on link "1" at bounding box center [521, 441] width 24 height 21
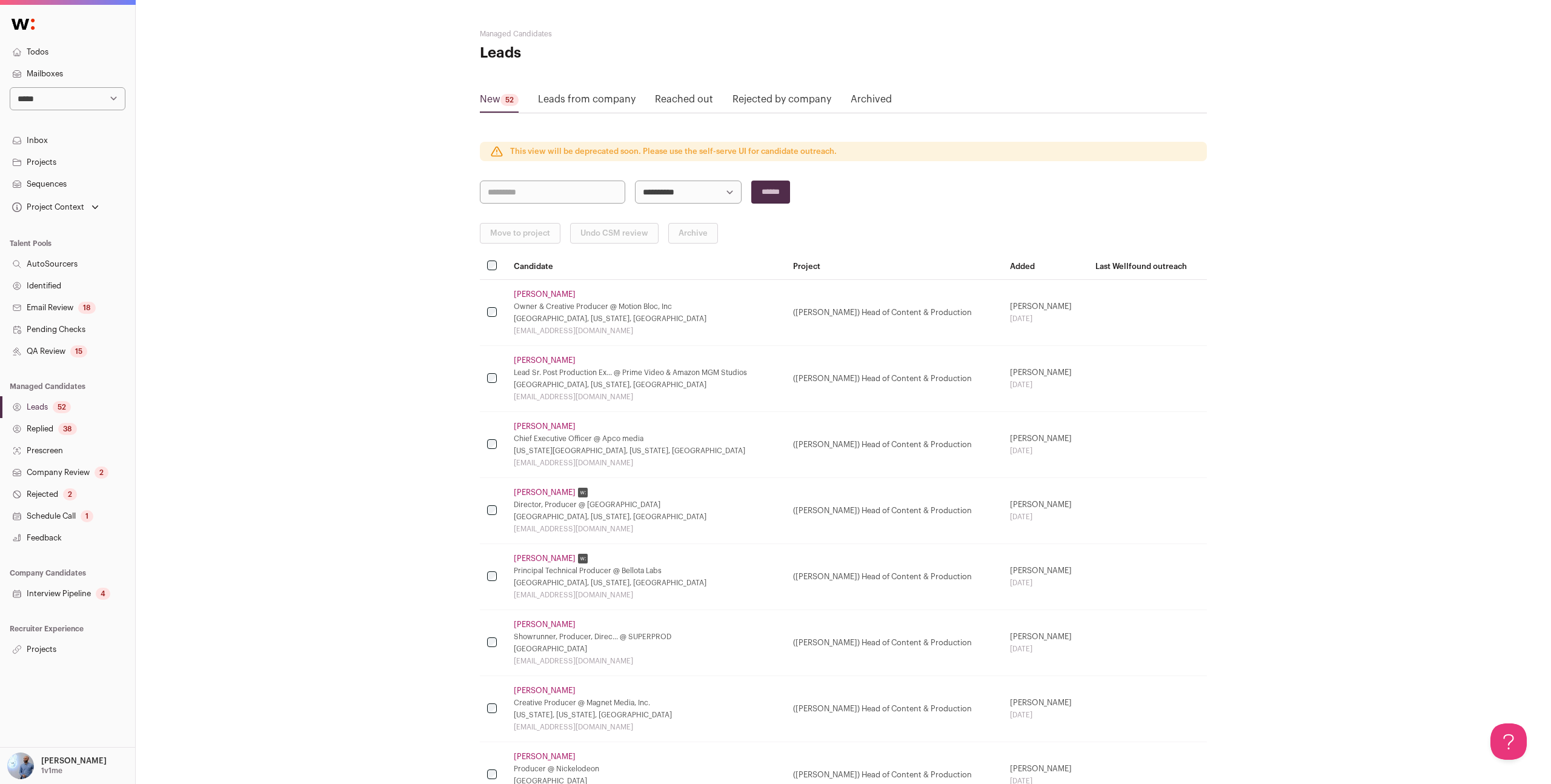
click at [43, 649] on link "Projects" at bounding box center [67, 649] width 135 height 22
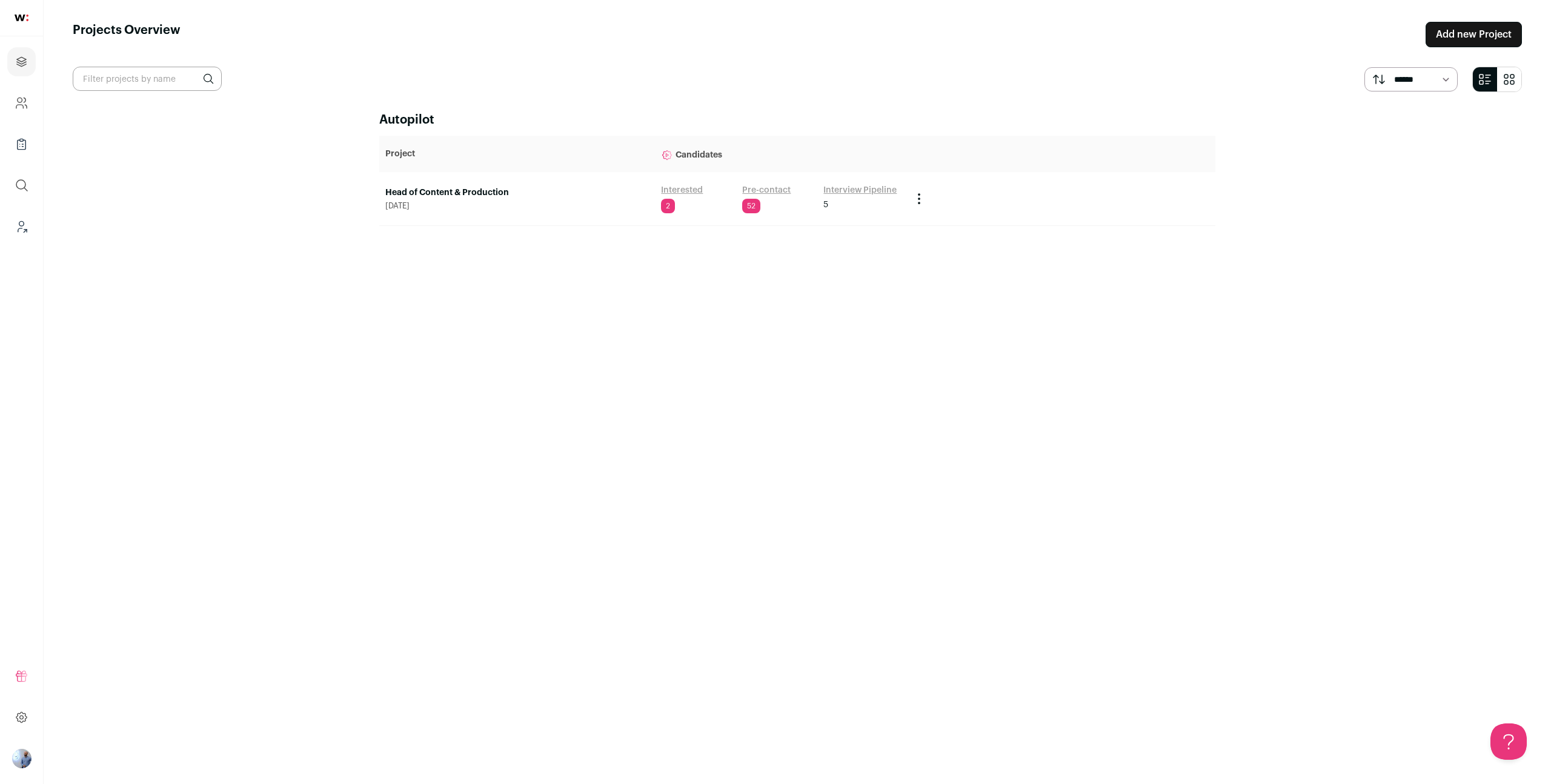
click at [463, 188] on link "Head of Content & Production" at bounding box center [517, 193] width 264 height 12
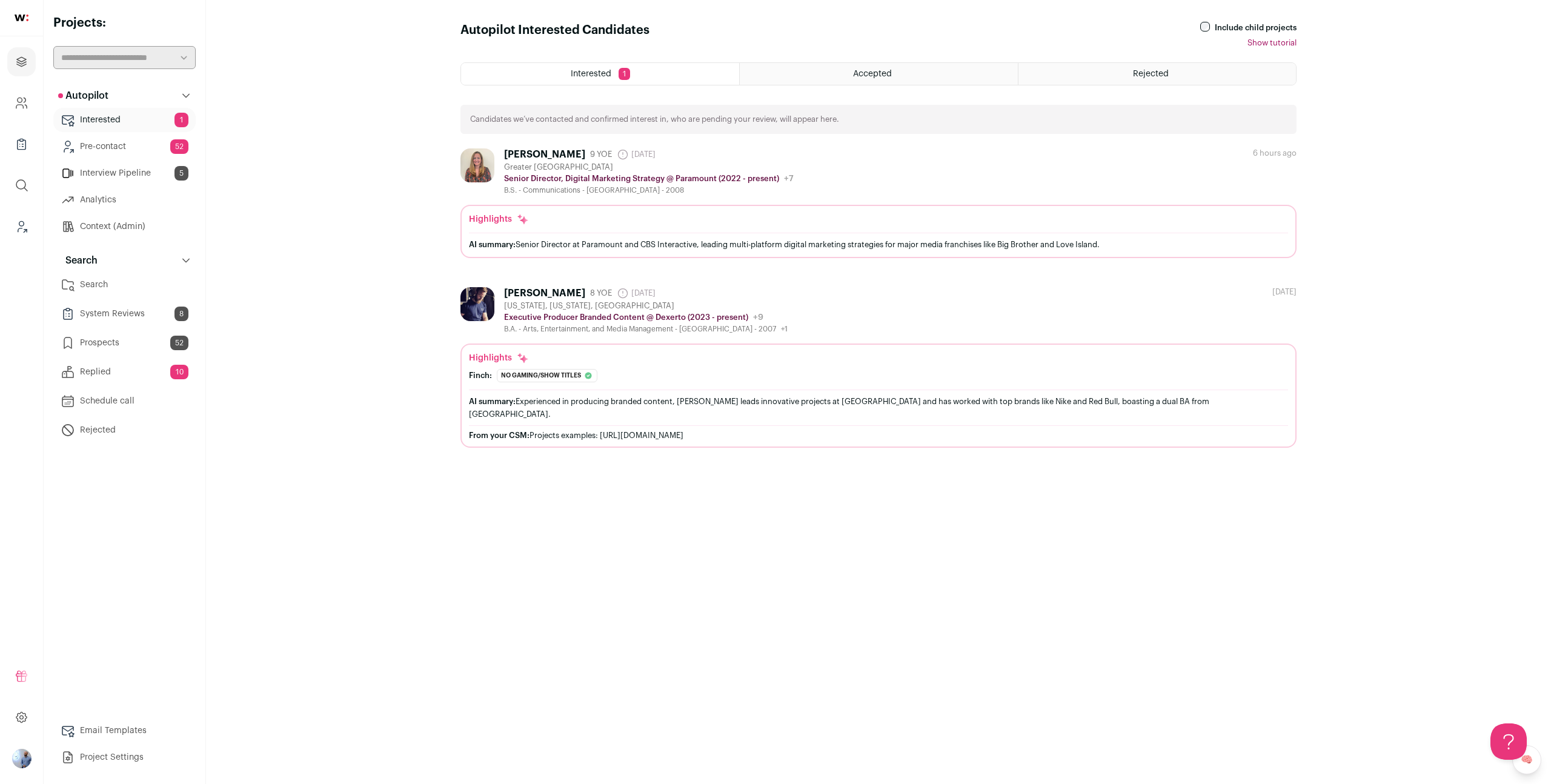
click at [133, 353] on link "Prospects 52" at bounding box center [125, 343] width 142 height 24
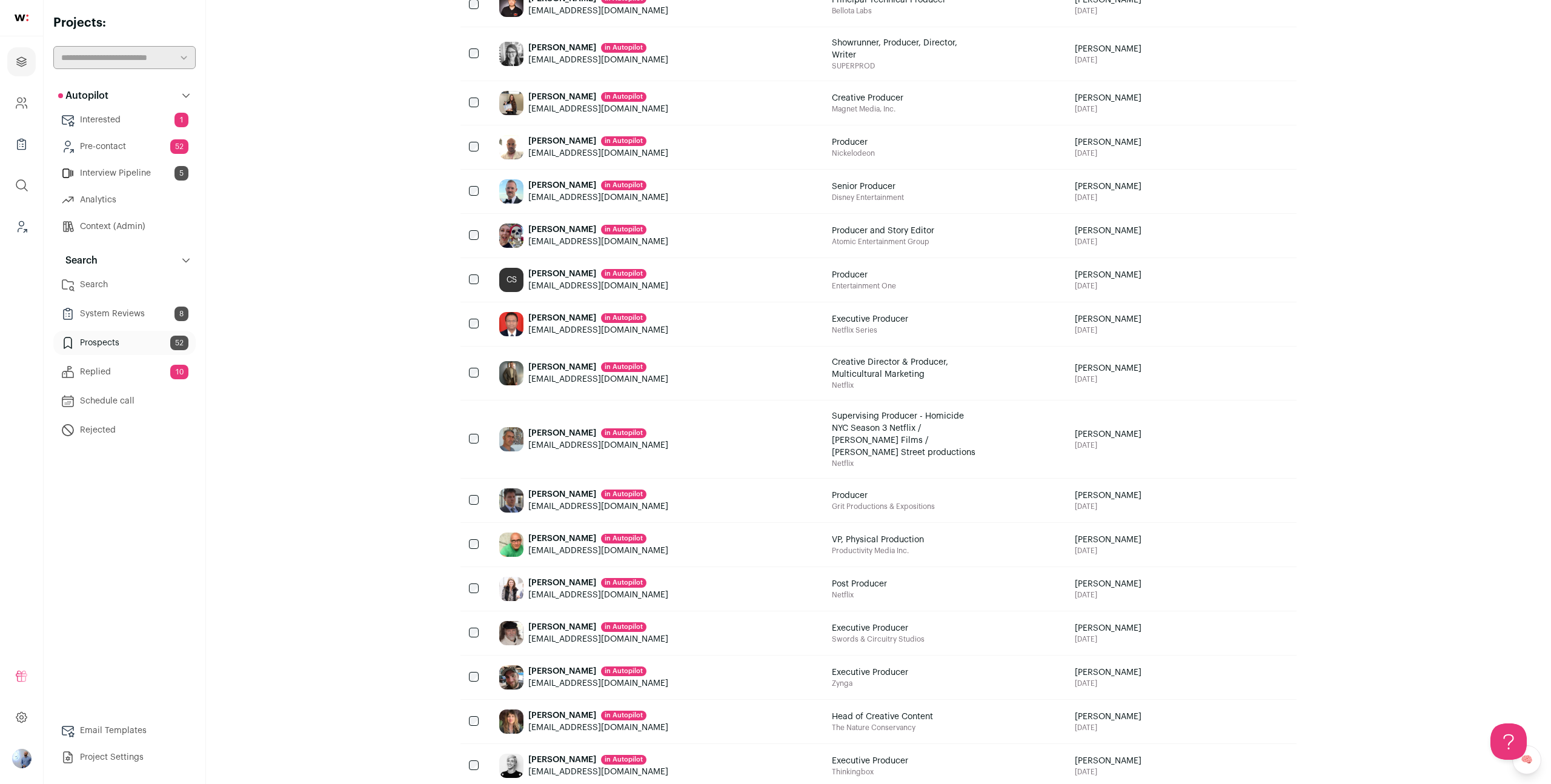
scroll to position [600, 0]
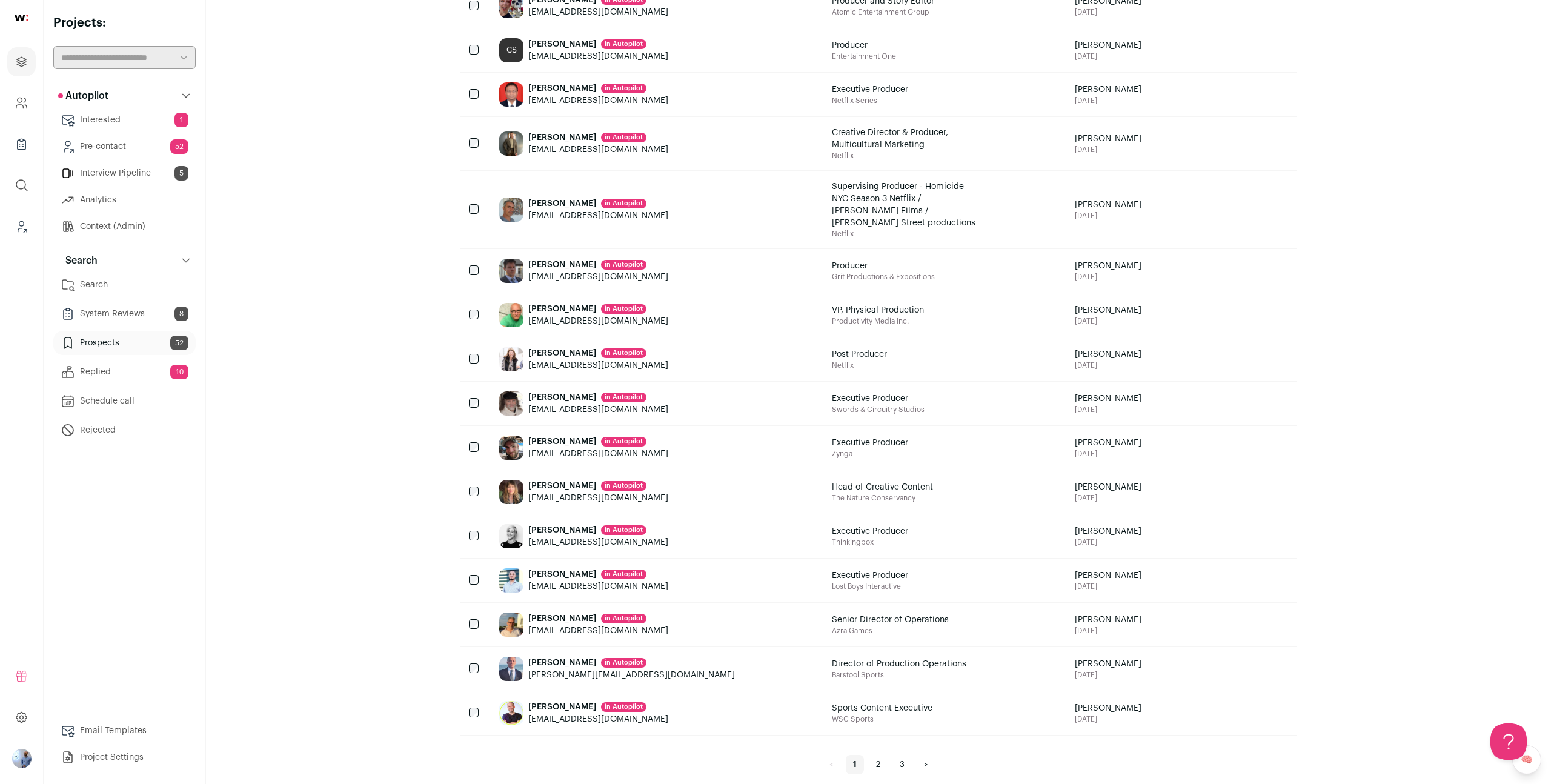
click at [873, 755] on link "2" at bounding box center [878, 764] width 19 height 20
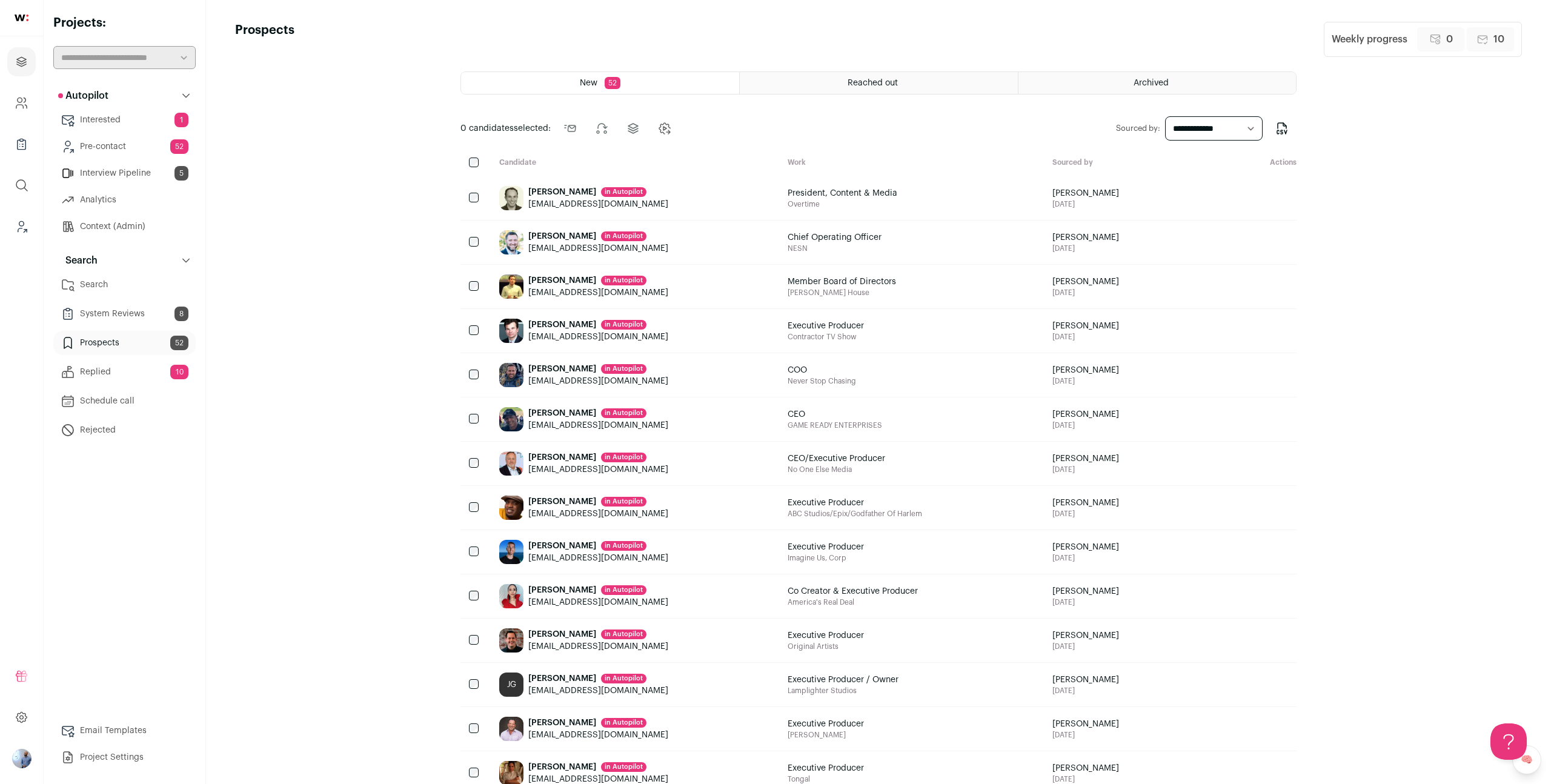
click at [1128, 95] on div "New 52 Reached out Archived 0 candidates selected: Send outreach Change stage C…" at bounding box center [878, 711] width 836 height 1278
click at [1137, 91] on div "Archived" at bounding box center [1157, 83] width 278 height 22
